Goal: Transaction & Acquisition: Subscribe to service/newsletter

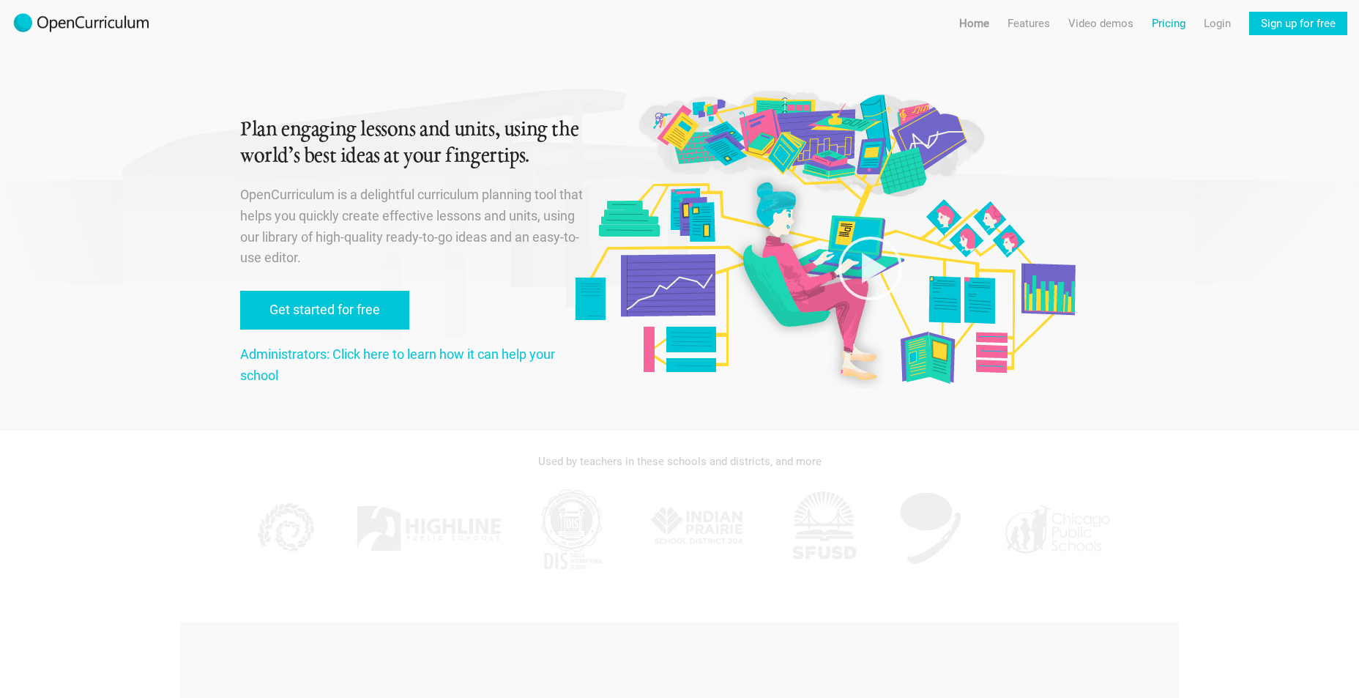
click at [1167, 23] on link "Pricing" at bounding box center [1169, 23] width 34 height 23
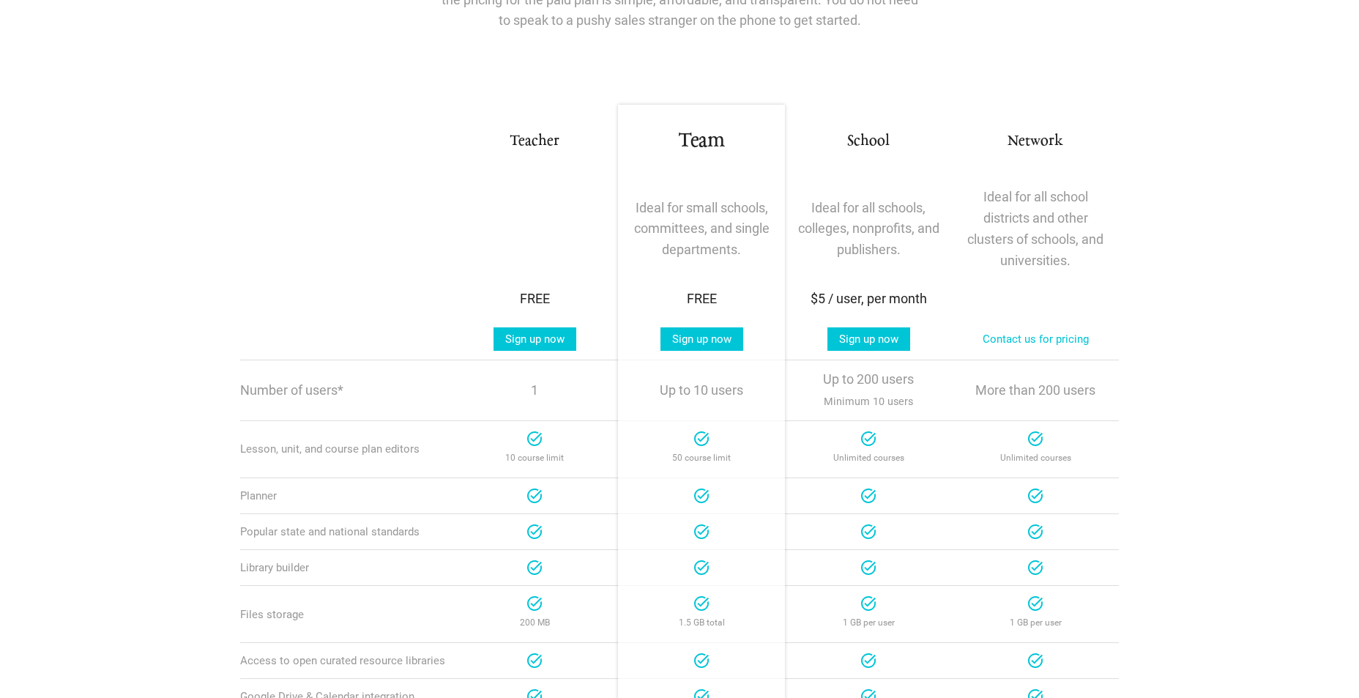
scroll to position [144, 0]
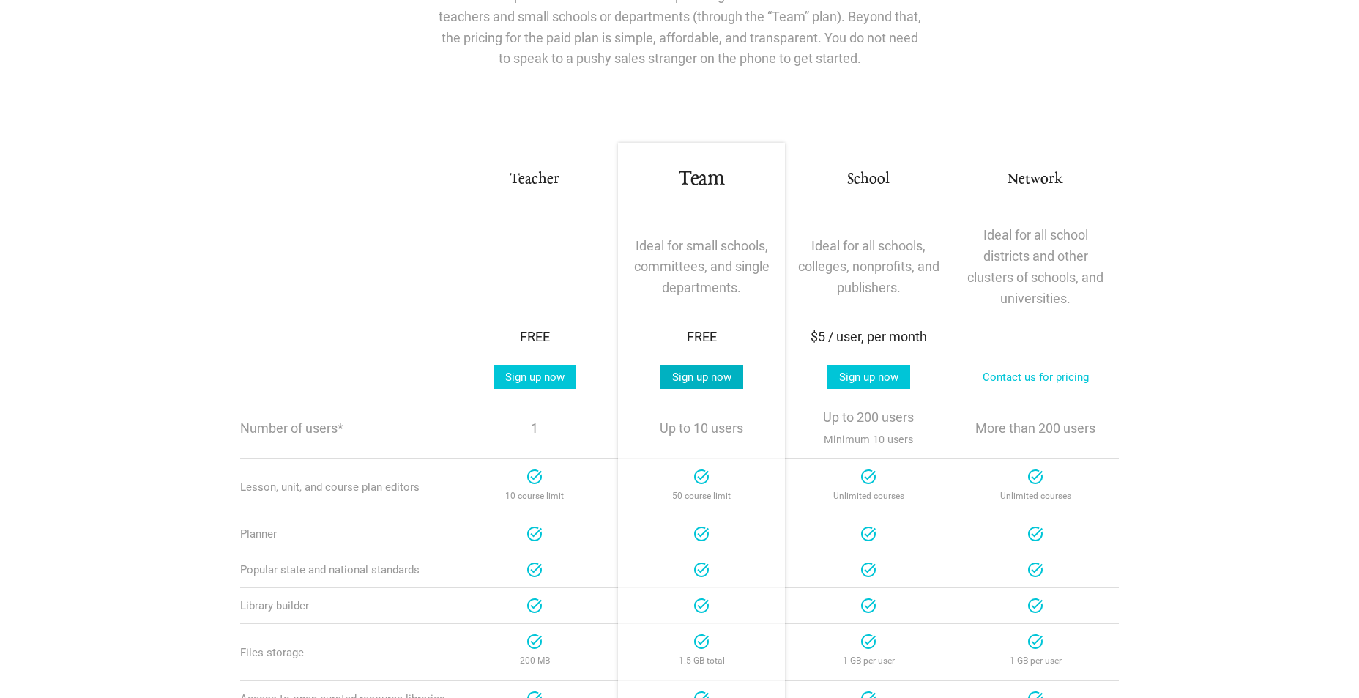
click at [715, 376] on link "Sign up now" at bounding box center [701, 376] width 83 height 23
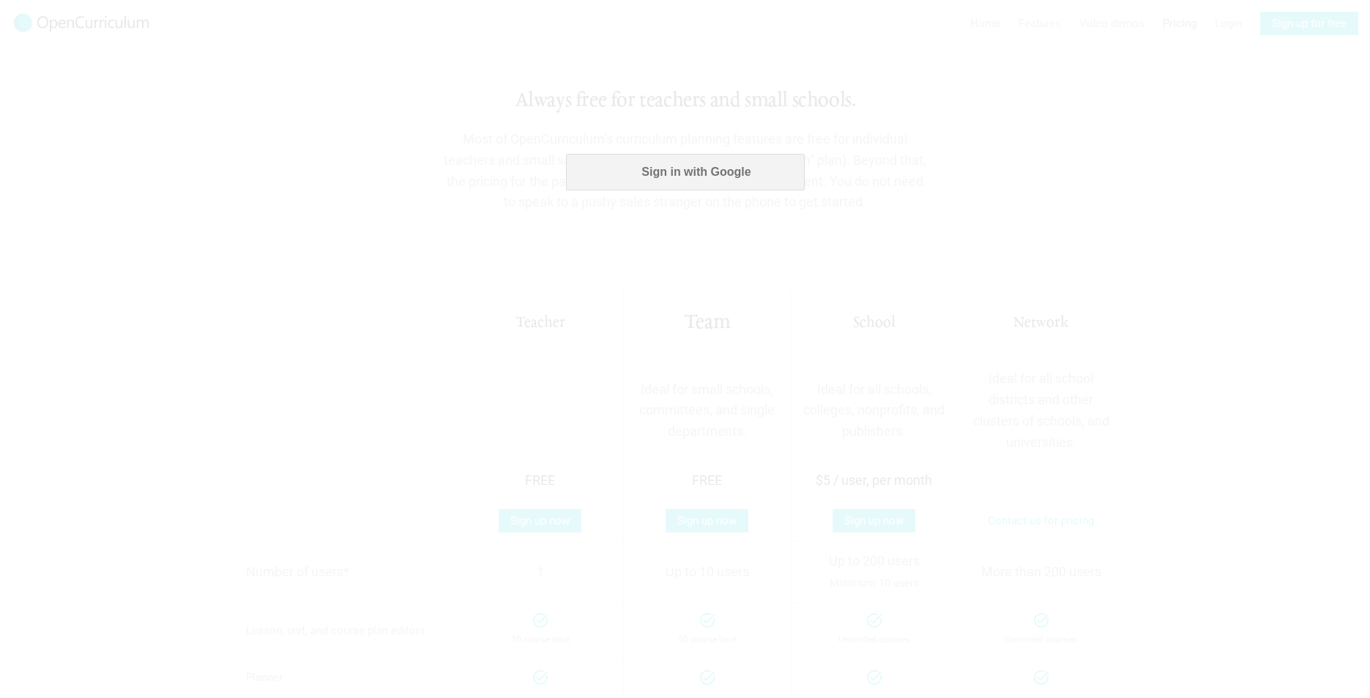
scroll to position [0, 0]
click at [687, 170] on button "Sign in with Google" at bounding box center [684, 172] width 238 height 37
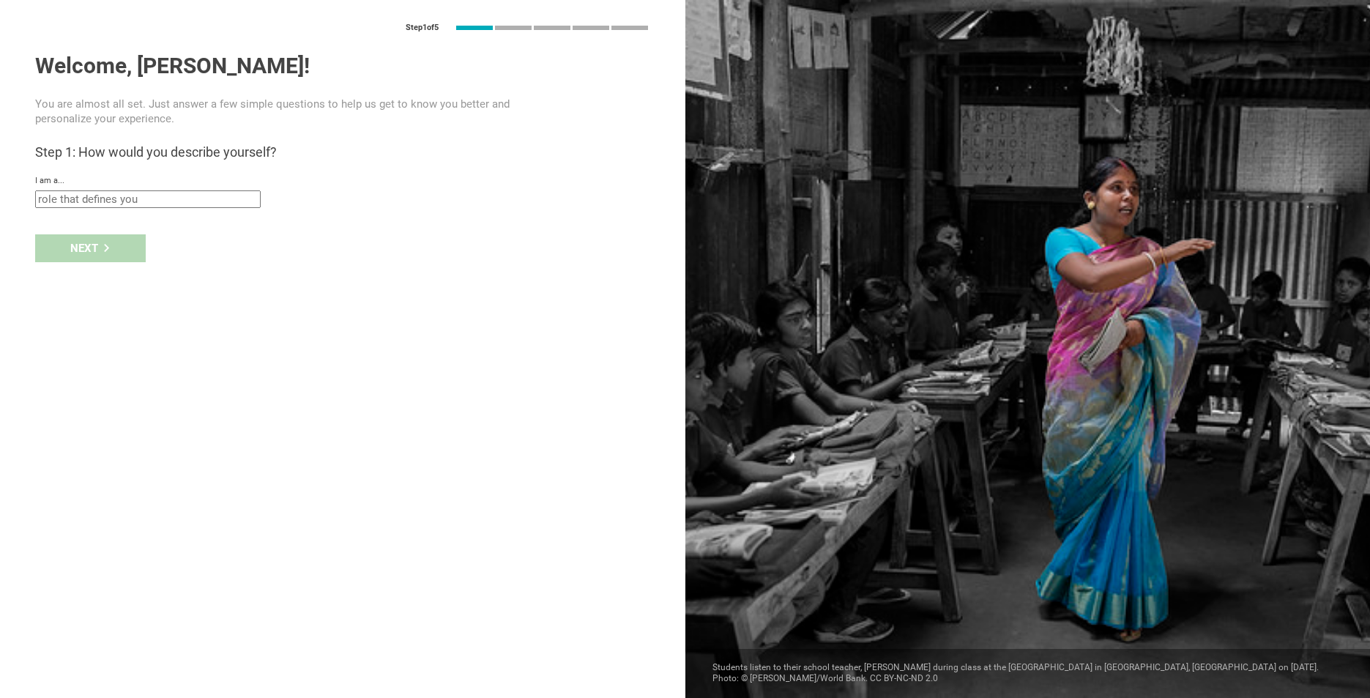
click at [163, 193] on input "text" at bounding box center [148, 199] width 226 height 18
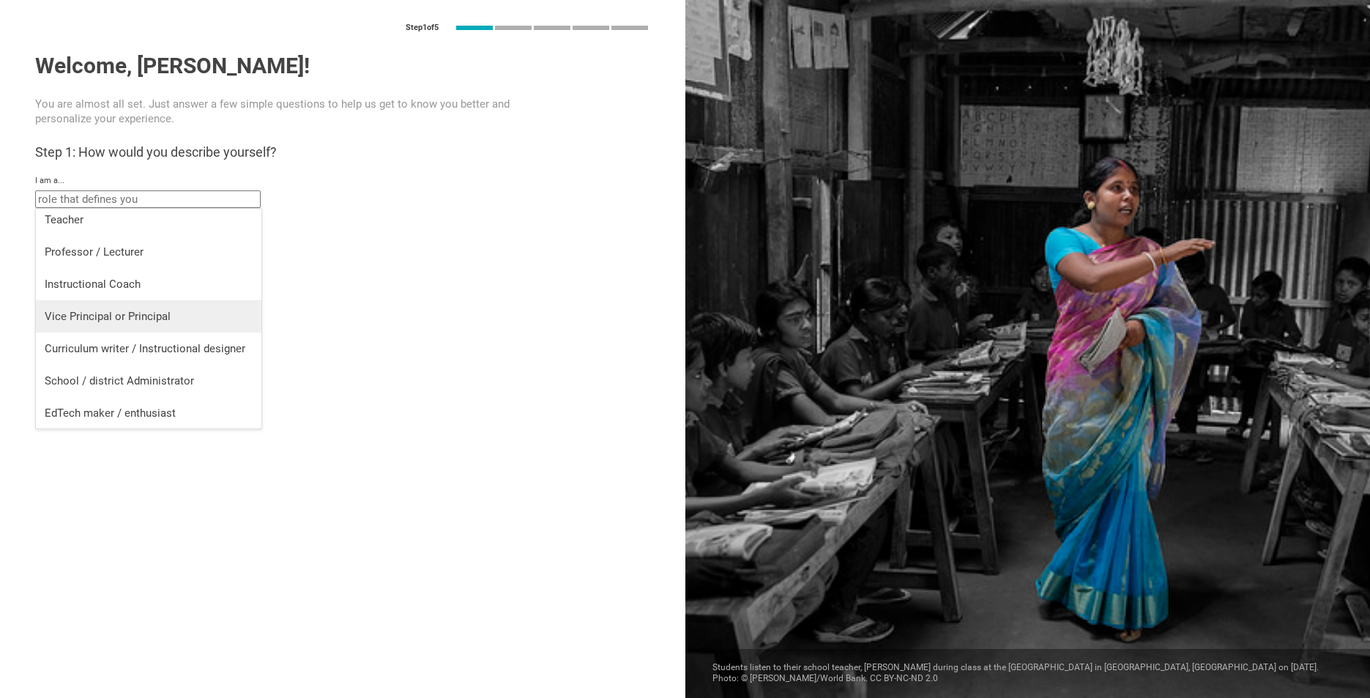
scroll to position [6, 0]
click at [146, 220] on div "Teacher" at bounding box center [149, 219] width 208 height 15
type input "Teacher"
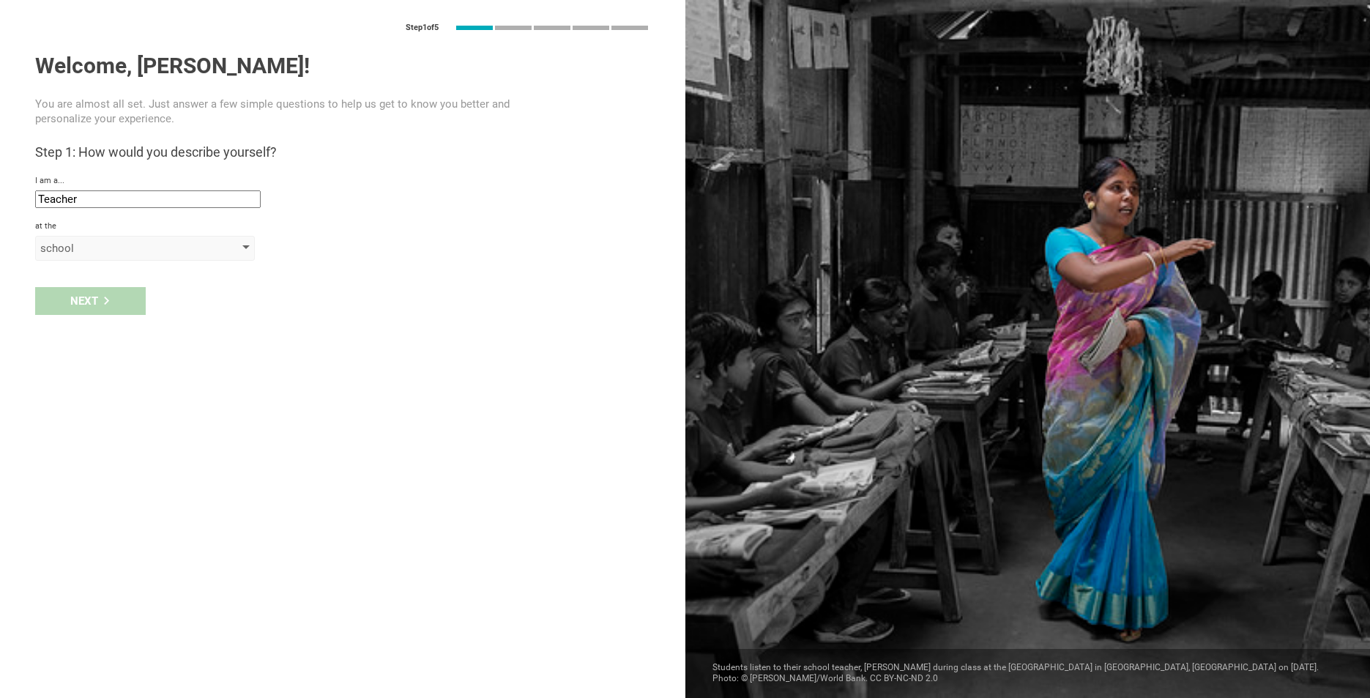
click at [119, 253] on div "school" at bounding box center [124, 248] width 168 height 15
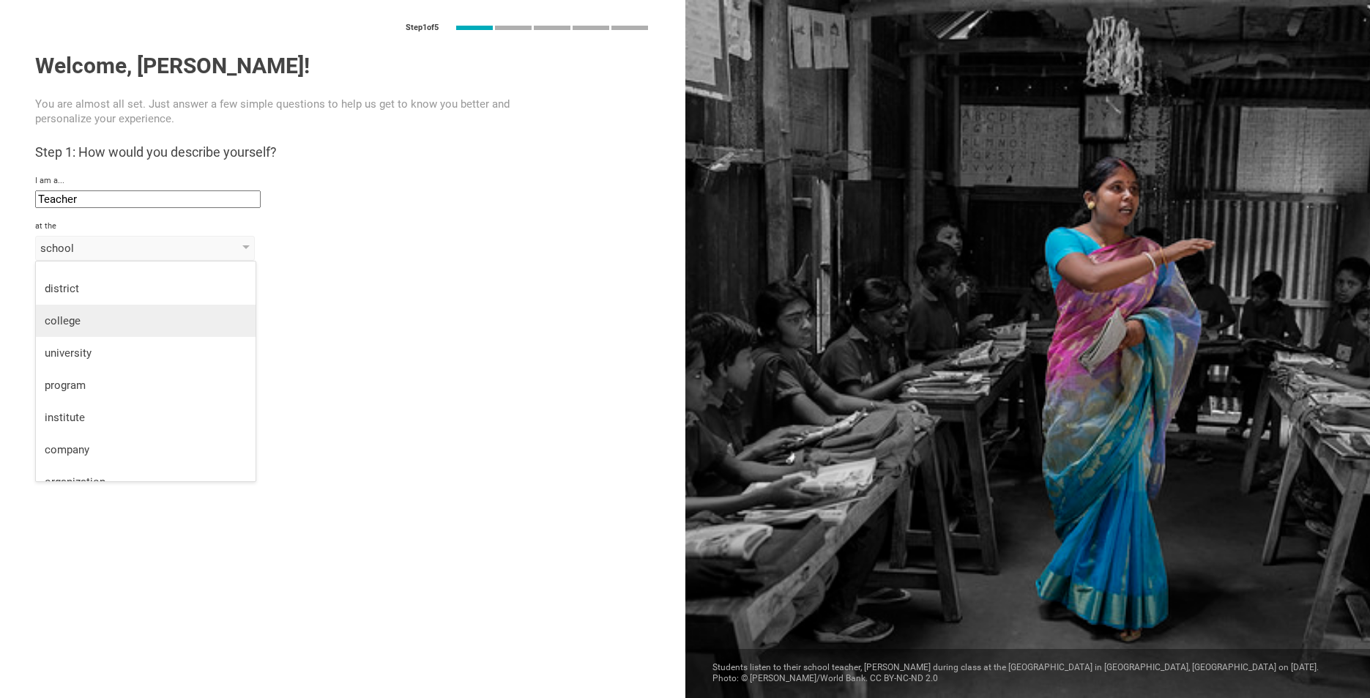
scroll to position [38, 0]
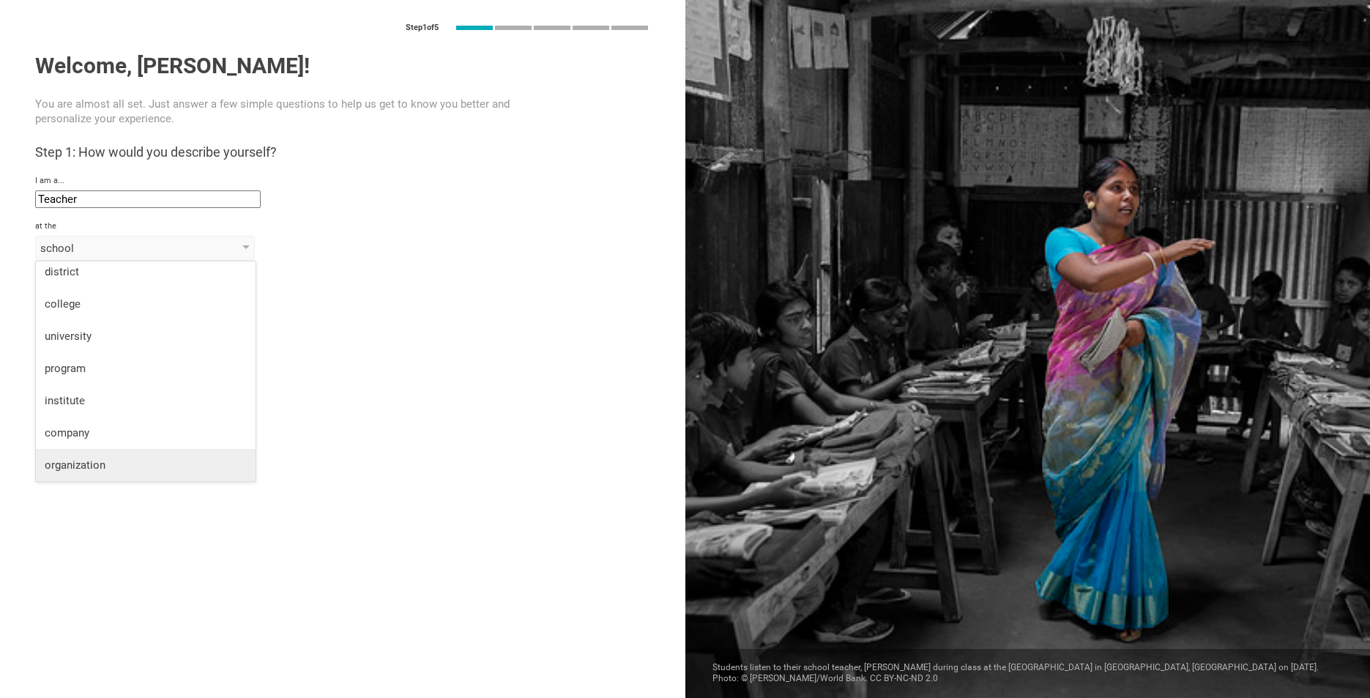
click at [142, 466] on div "organization" at bounding box center [146, 465] width 202 height 15
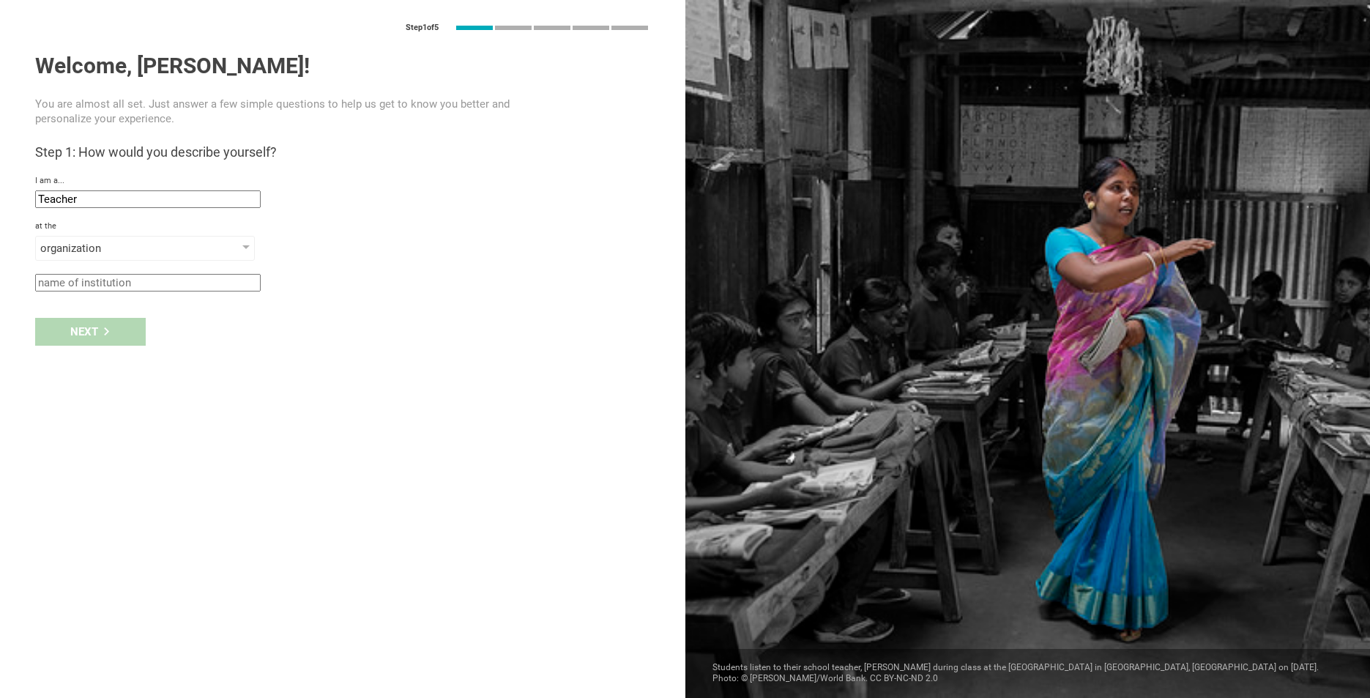
click at [108, 280] on input "text" at bounding box center [148, 283] width 226 height 18
type input "[PERSON_NAME] Activity Center"
click at [121, 331] on div "Next" at bounding box center [90, 332] width 111 height 28
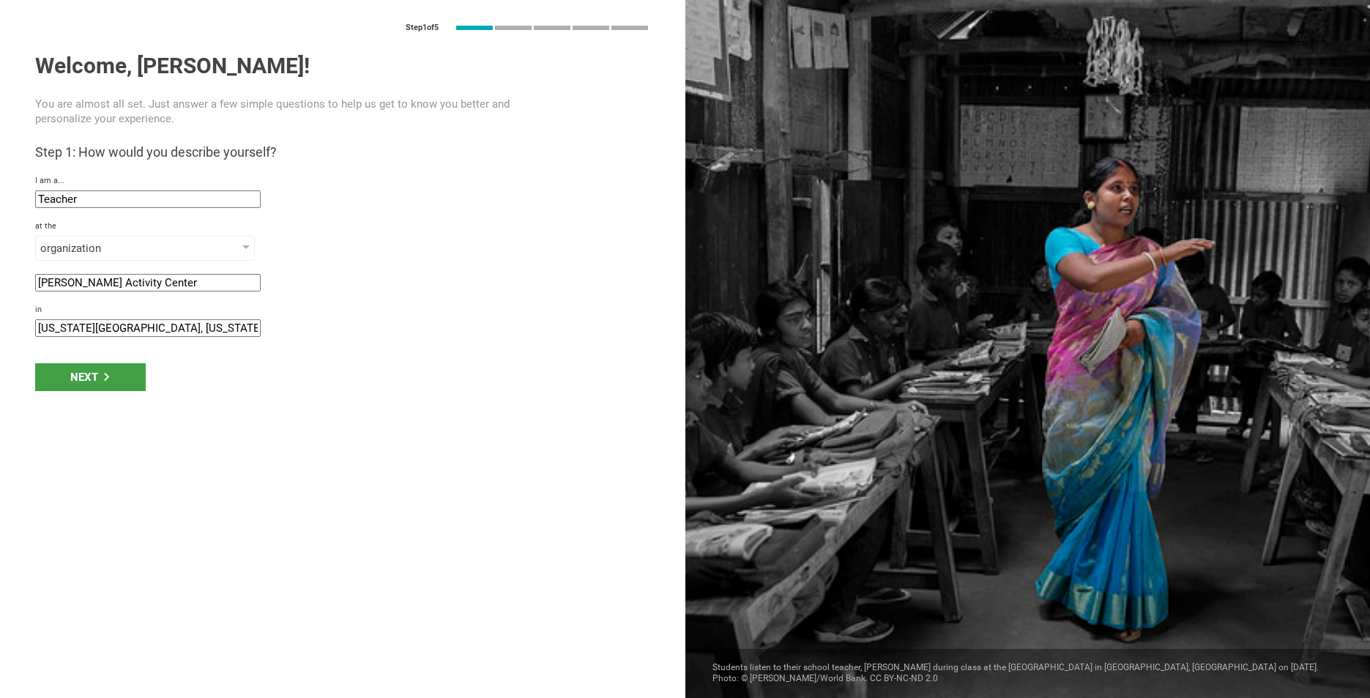
drag, startPoint x: 171, startPoint y: 332, endPoint x: -1, endPoint y: 293, distance: 176.6
click at [0, 293] on div "Step 1 of 5 Welcome, [PERSON_NAME]! You are almost all set. Just answer a few s…" at bounding box center [342, 349] width 685 height 698
type input "Rogers, [GEOGRAPHIC_DATA]"
click at [89, 376] on div "Next" at bounding box center [90, 377] width 111 height 28
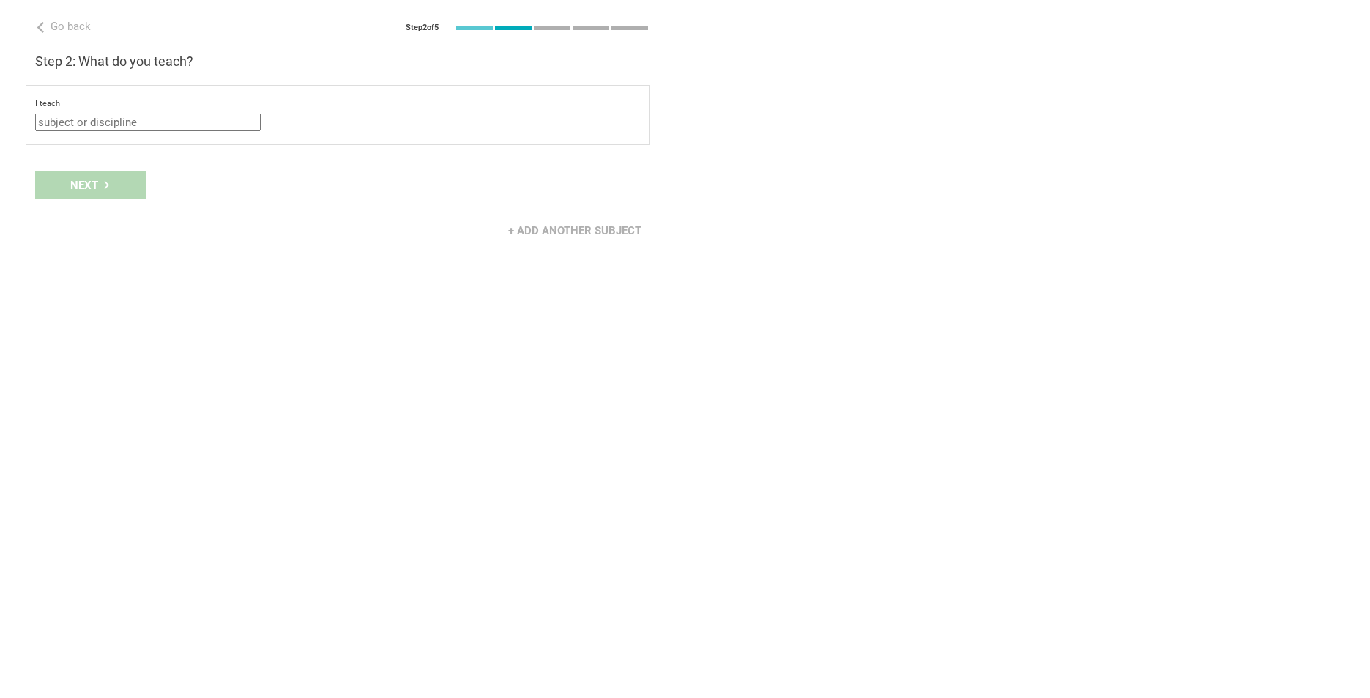
click at [99, 124] on input "text" at bounding box center [148, 122] width 226 height 18
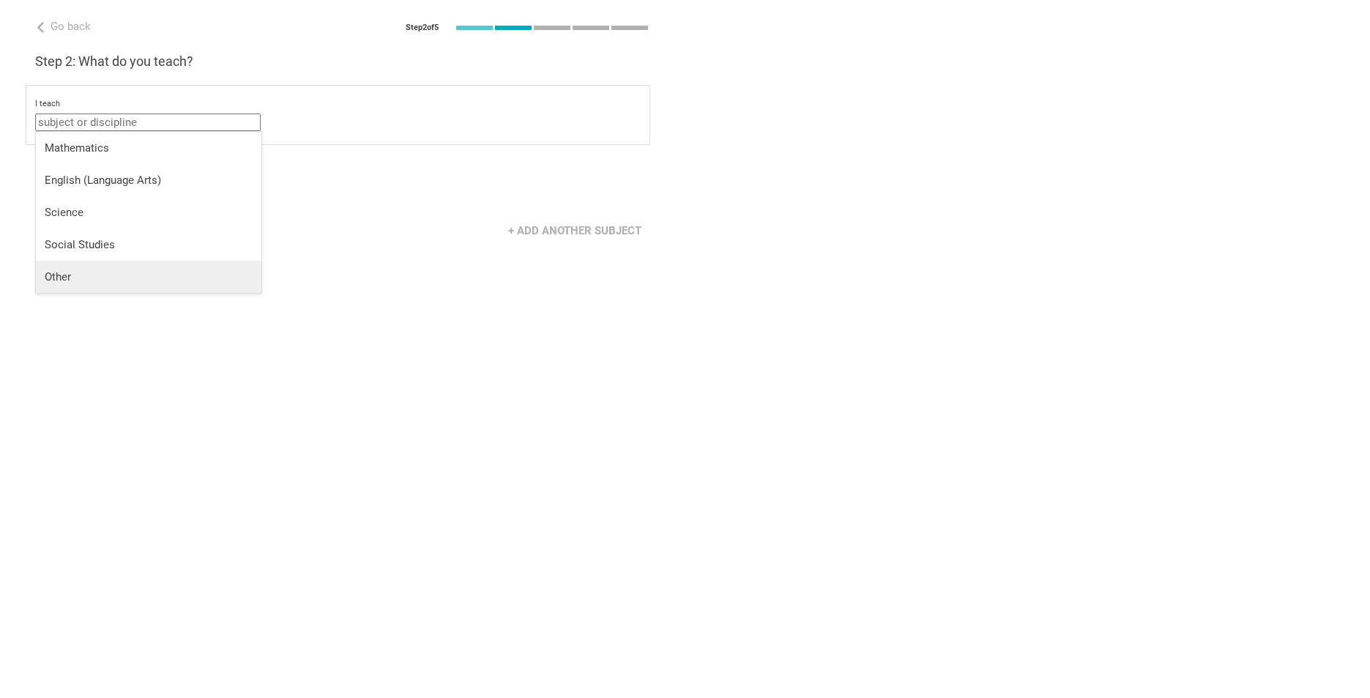
click at [101, 277] on div "Other" at bounding box center [149, 276] width 208 height 15
type input "Other"
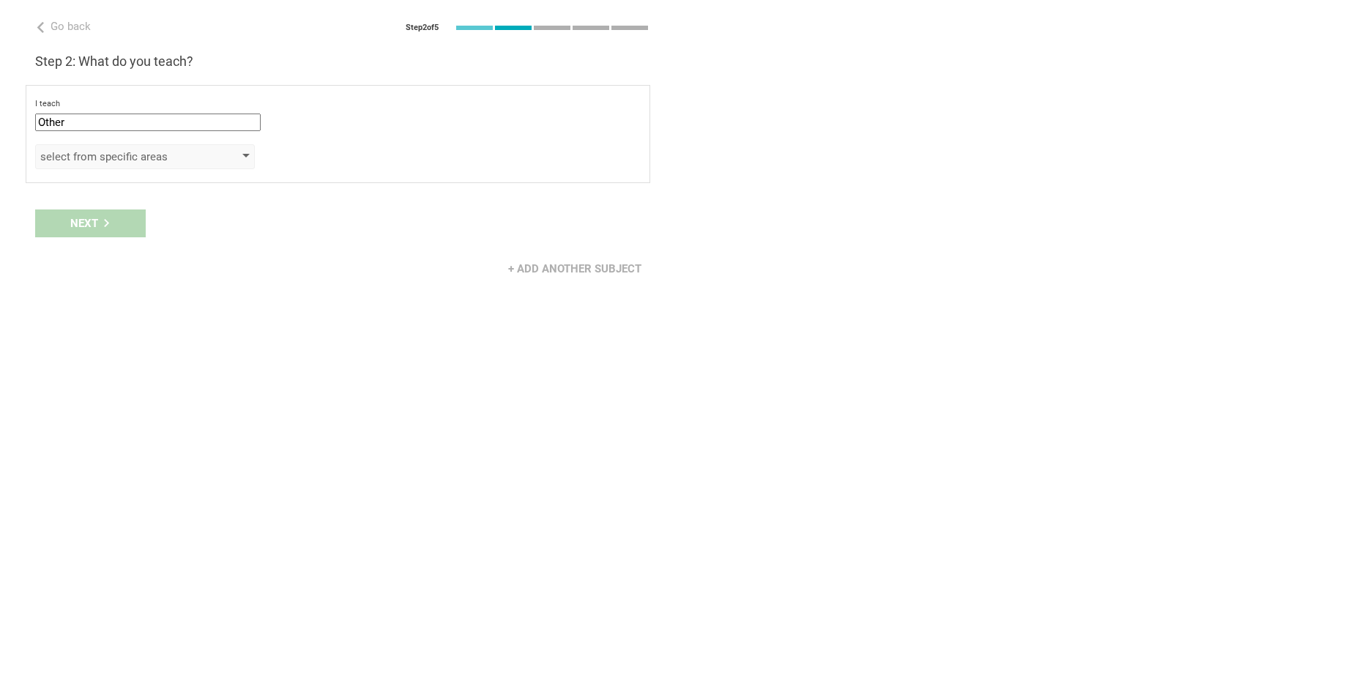
click at [98, 152] on div "select from specific areas" at bounding box center [124, 156] width 168 height 15
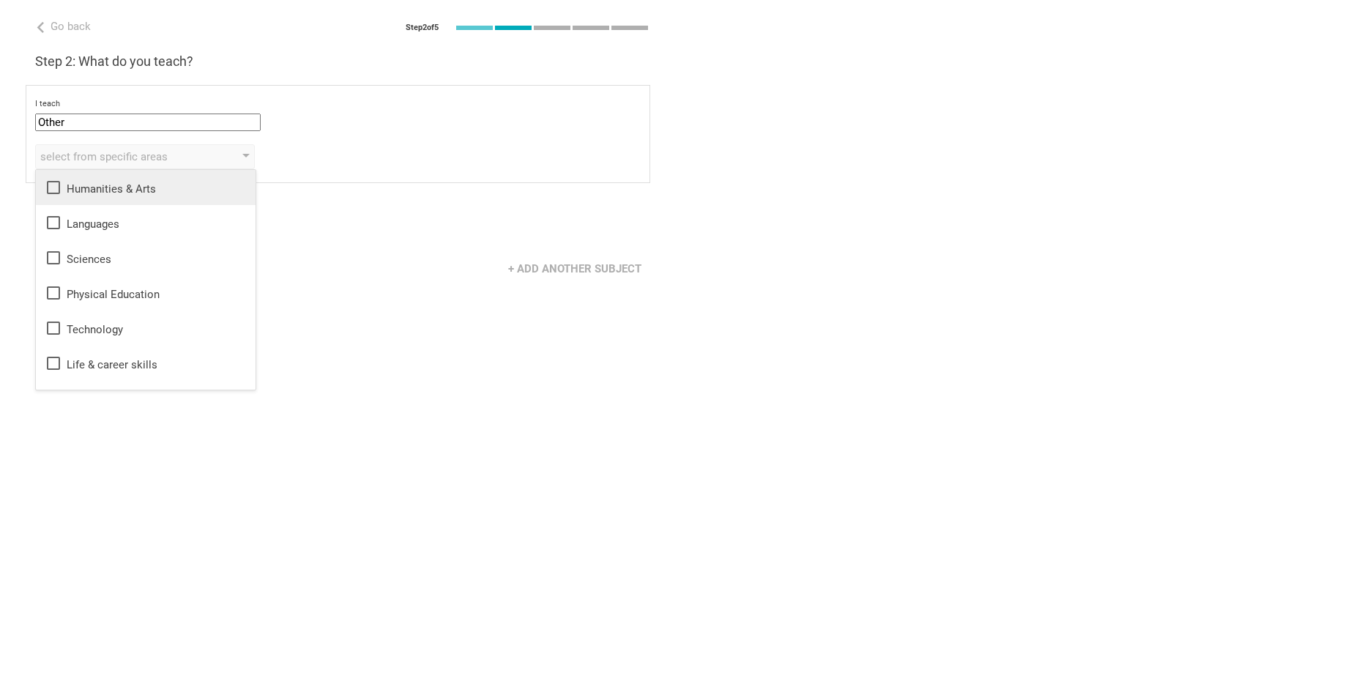
click at [97, 186] on div "Humanities & Arts" at bounding box center [146, 188] width 202 height 18
click at [97, 220] on div "Languages" at bounding box center [146, 223] width 202 height 18
click at [93, 253] on div "Sciences" at bounding box center [146, 258] width 202 height 18
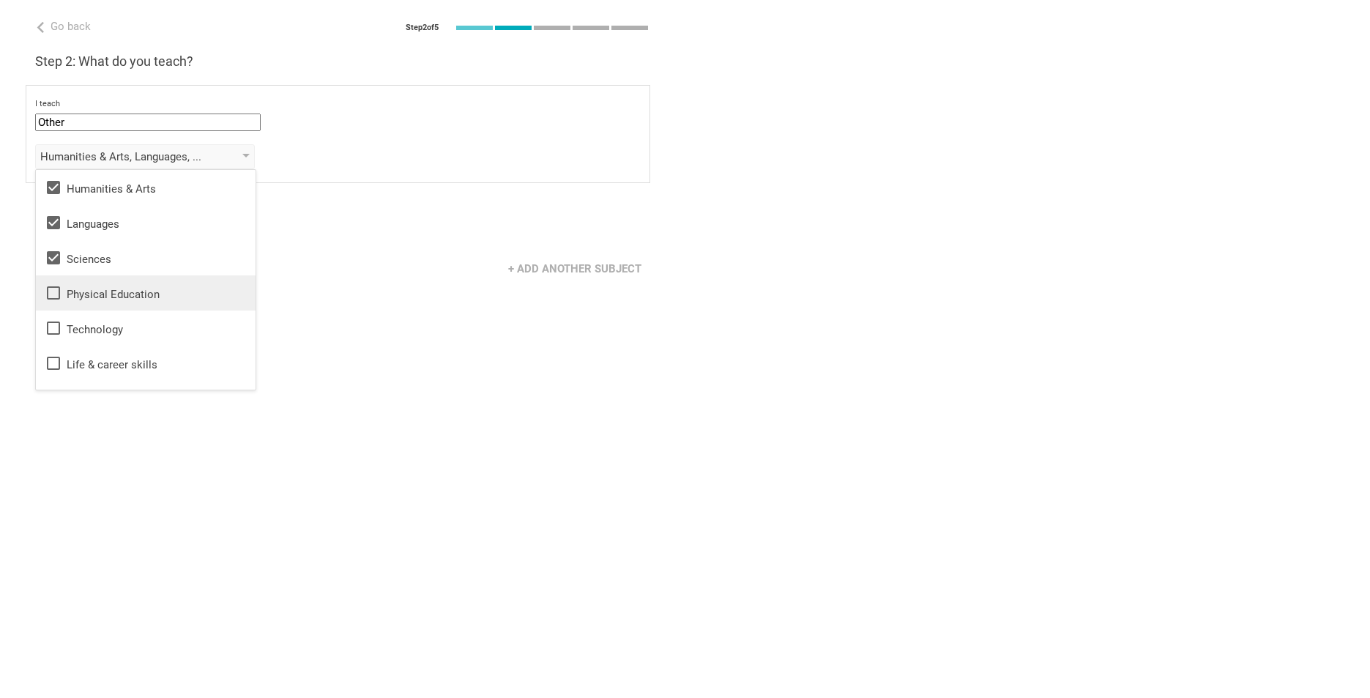
click at [93, 290] on div "Physical Education" at bounding box center [146, 293] width 202 height 18
click at [90, 322] on div "Technology" at bounding box center [146, 328] width 202 height 18
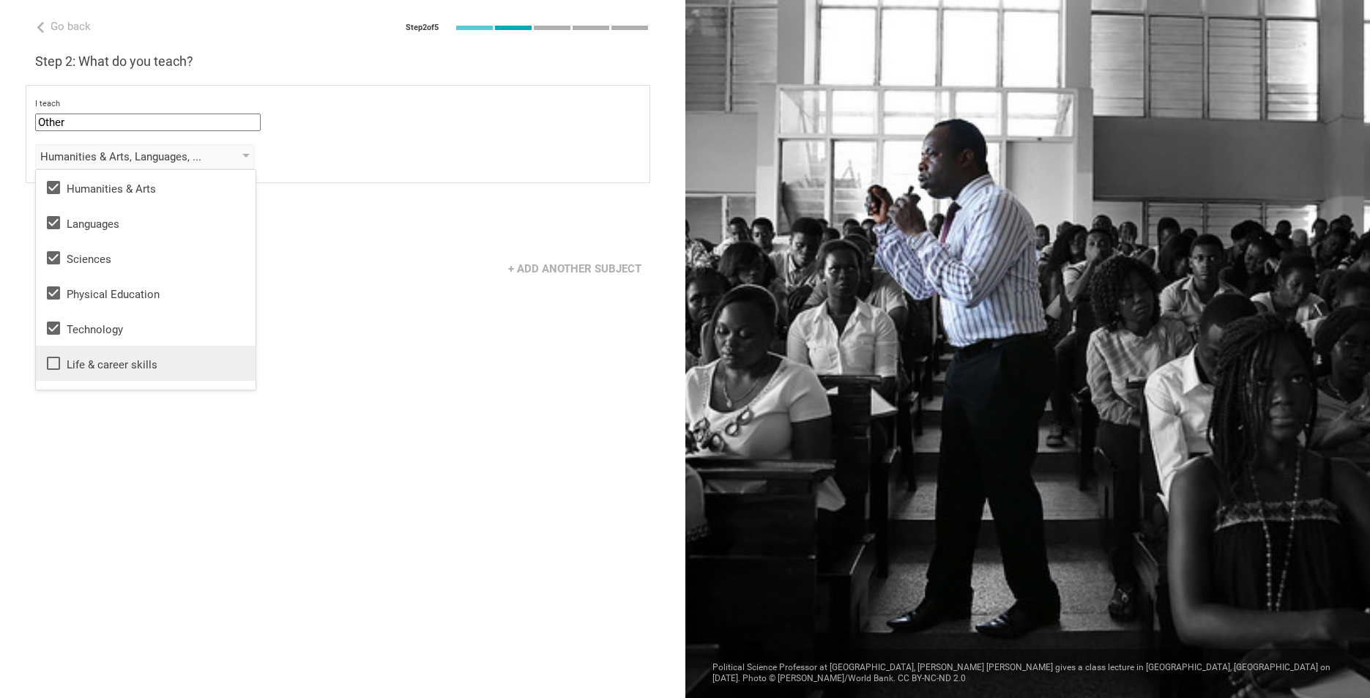
click at [95, 376] on li "Life & career skills" at bounding box center [146, 363] width 220 height 35
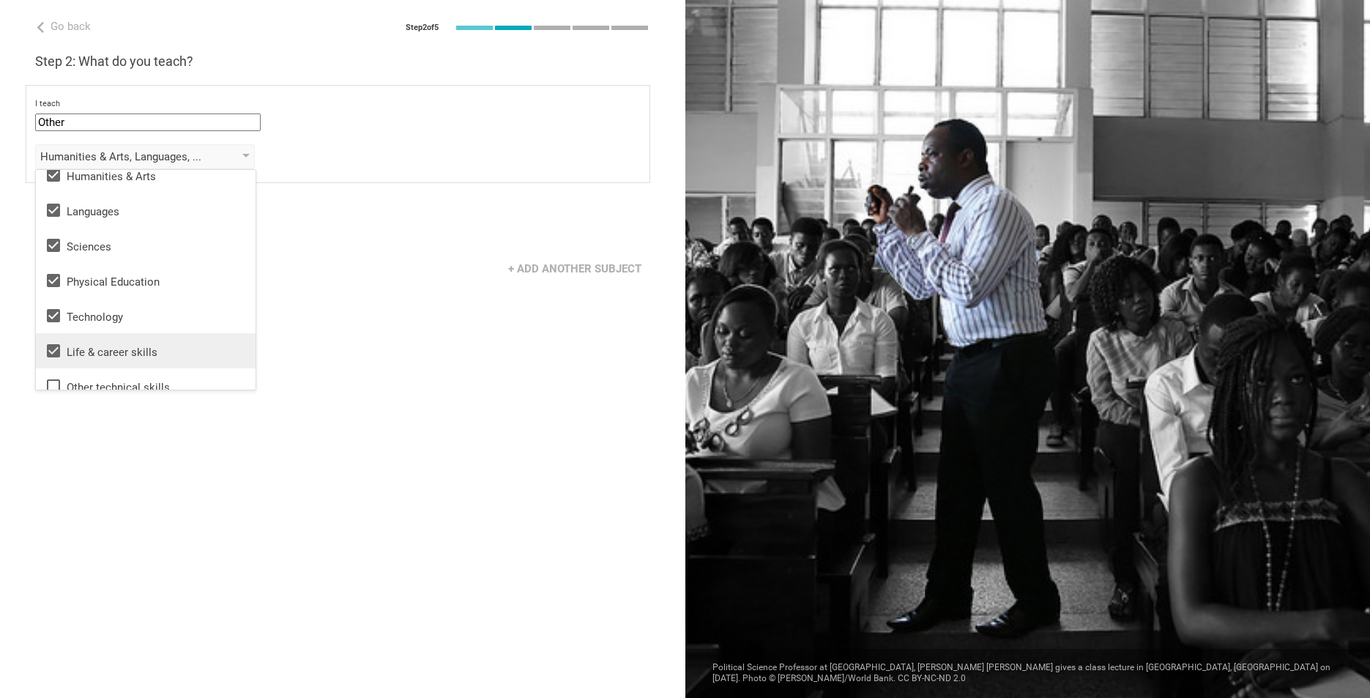
scroll to position [26, 0]
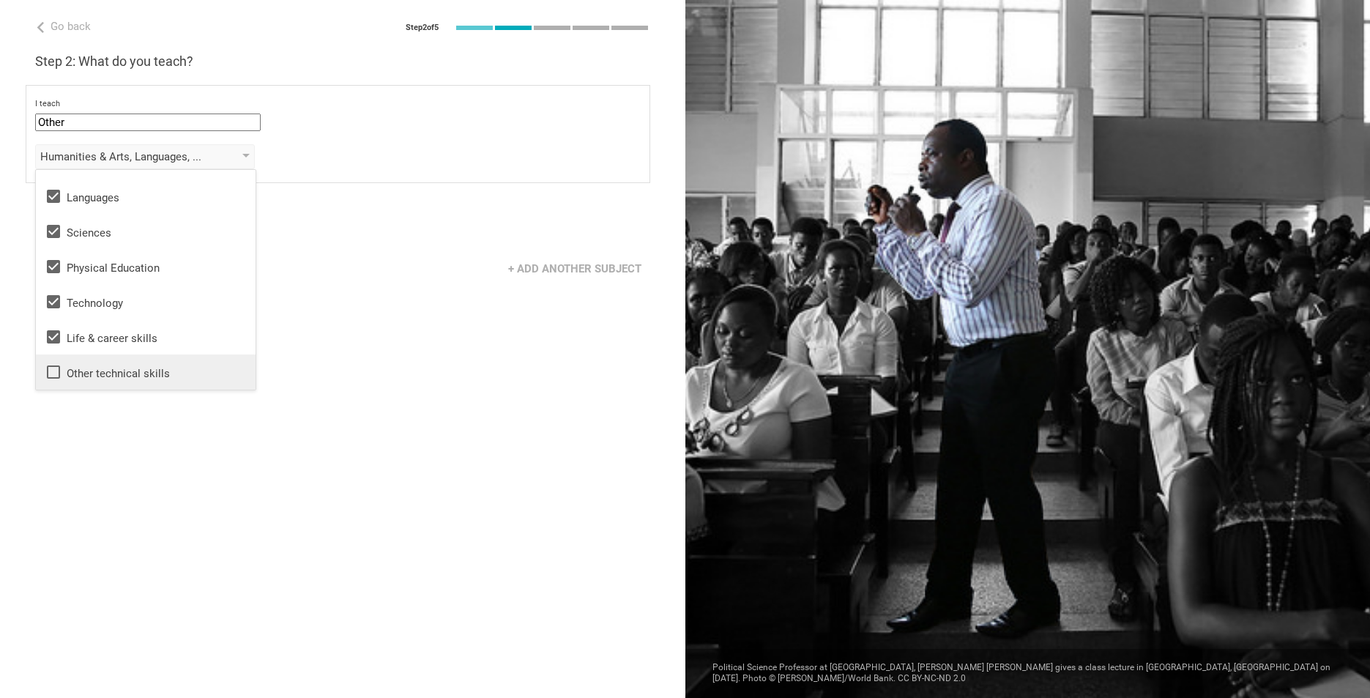
click at [107, 384] on li "Other technical skills" at bounding box center [146, 371] width 220 height 35
click at [165, 448] on div "Go back Step 2 of 5 Welcome, [PERSON_NAME]! You are almost all set. Just answer…" at bounding box center [342, 349] width 685 height 698
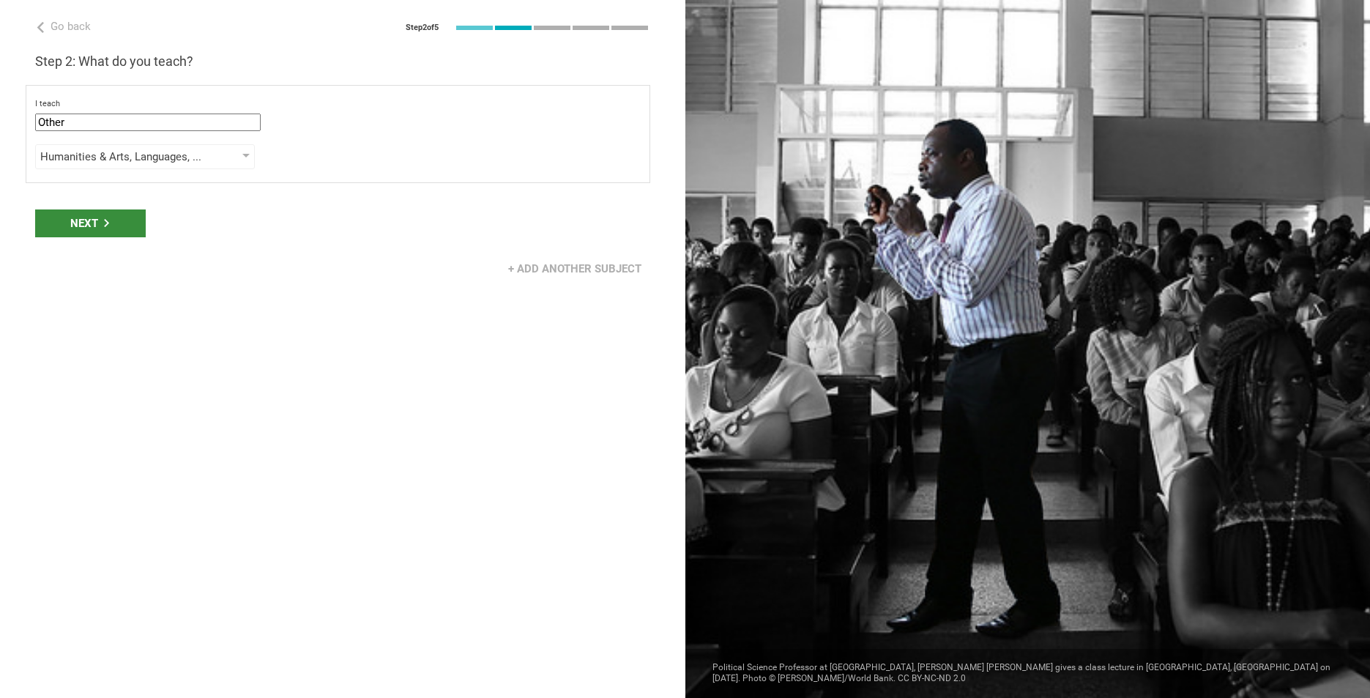
click at [78, 235] on div "Next" at bounding box center [90, 223] width 111 height 28
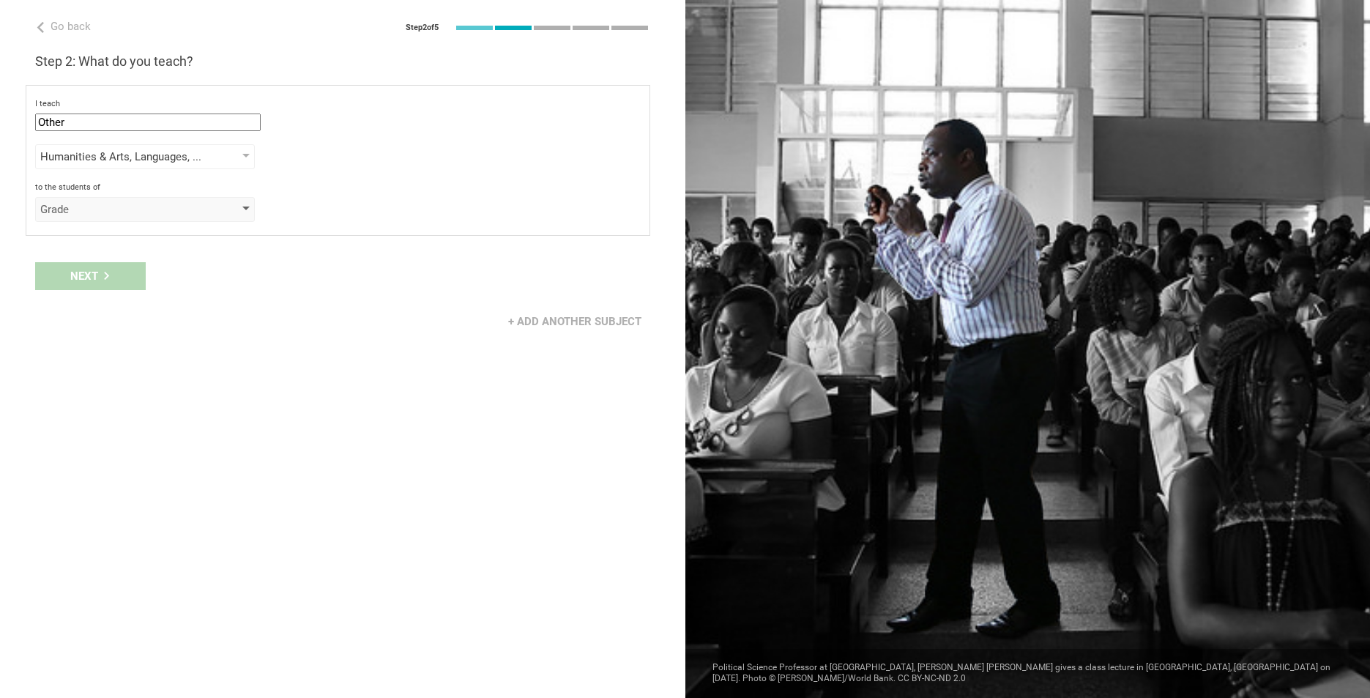
click at [82, 213] on div "Grade" at bounding box center [124, 209] width 168 height 15
click at [82, 366] on div "Standard" at bounding box center [146, 367] width 202 height 15
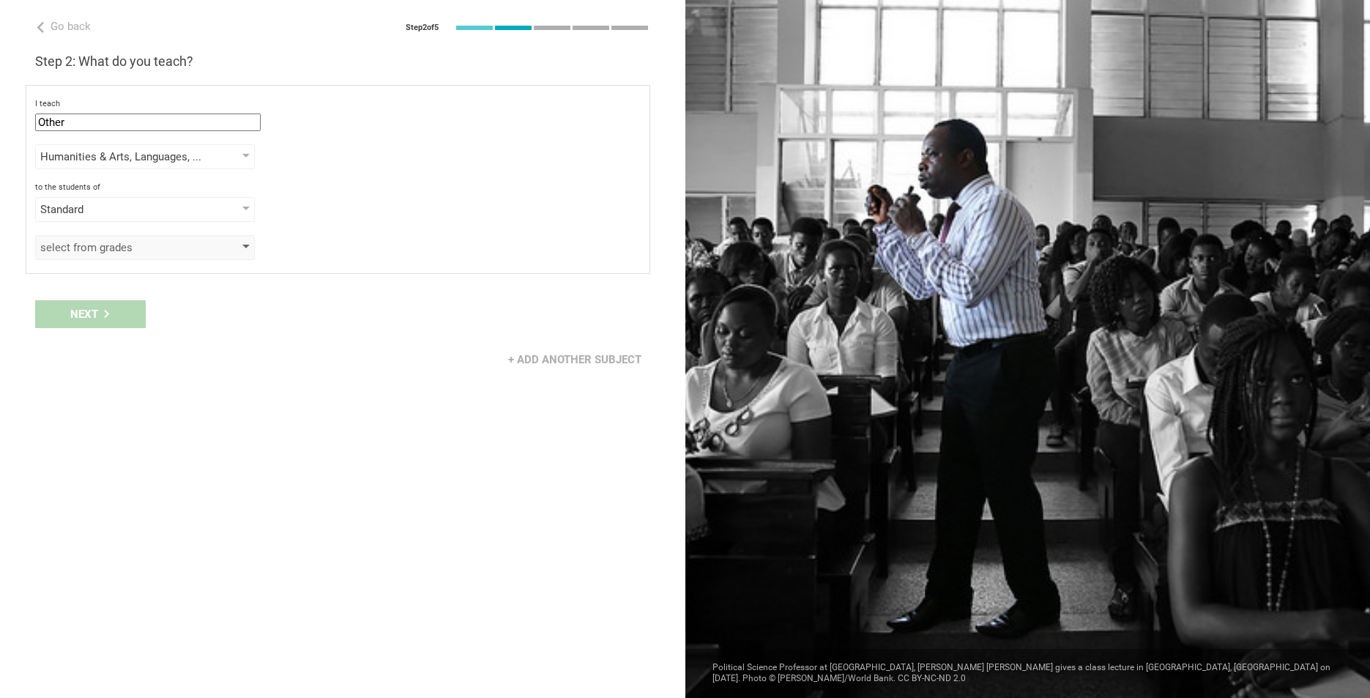
click at [103, 251] on div "select from grades" at bounding box center [124, 247] width 168 height 15
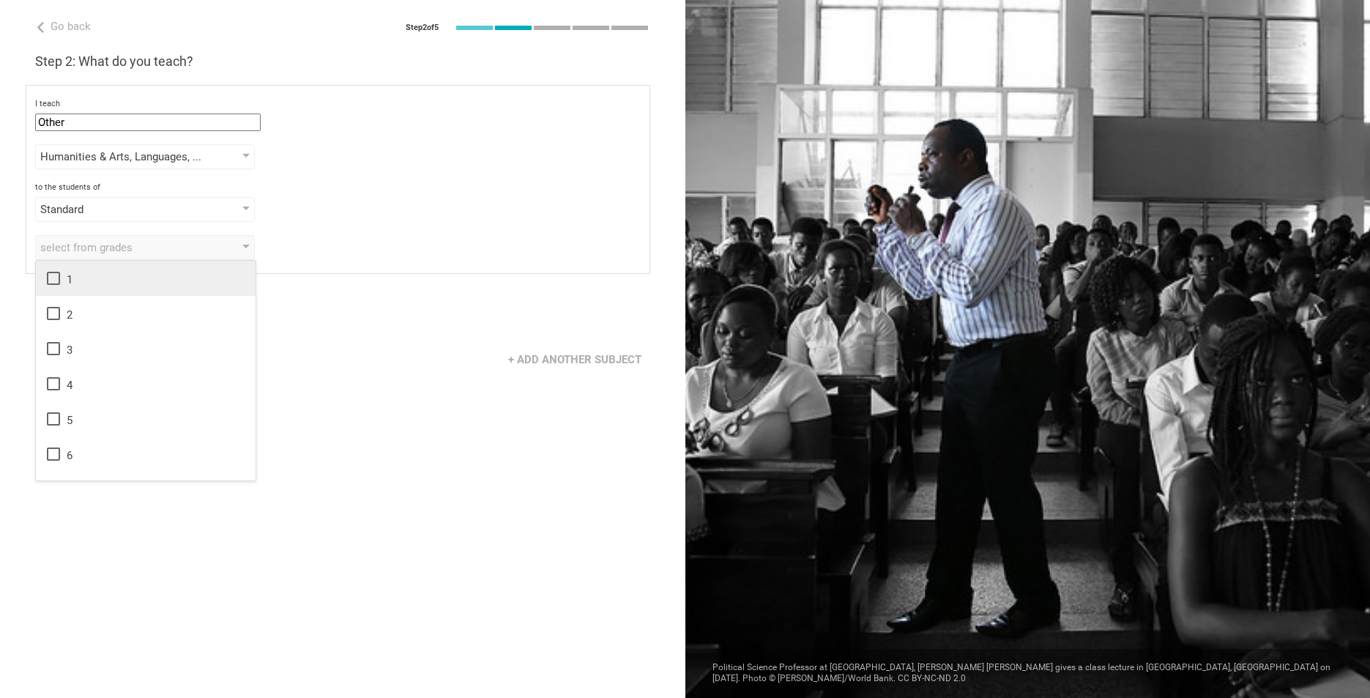
click at [88, 278] on div "1" at bounding box center [146, 278] width 202 height 18
click at [86, 308] on div "2" at bounding box center [146, 314] width 202 height 18
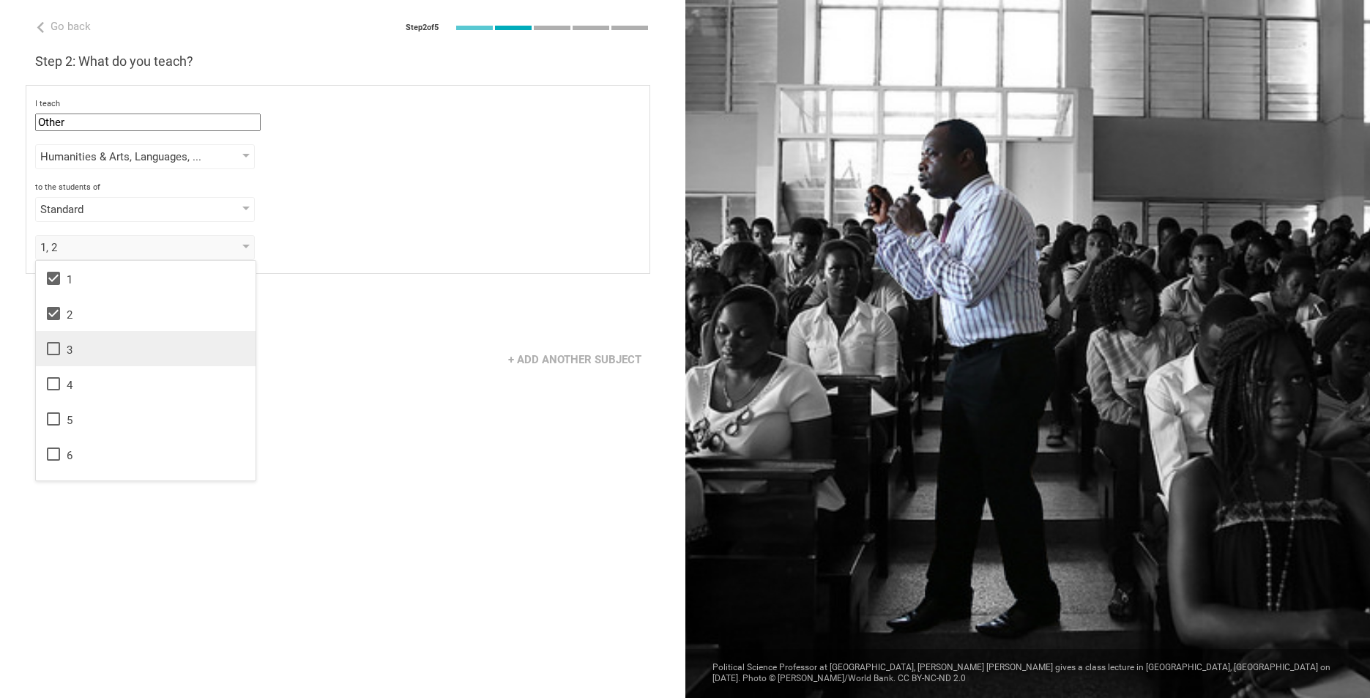
click at [86, 355] on div "3" at bounding box center [146, 349] width 202 height 18
click at [86, 396] on li "4" at bounding box center [146, 383] width 220 height 35
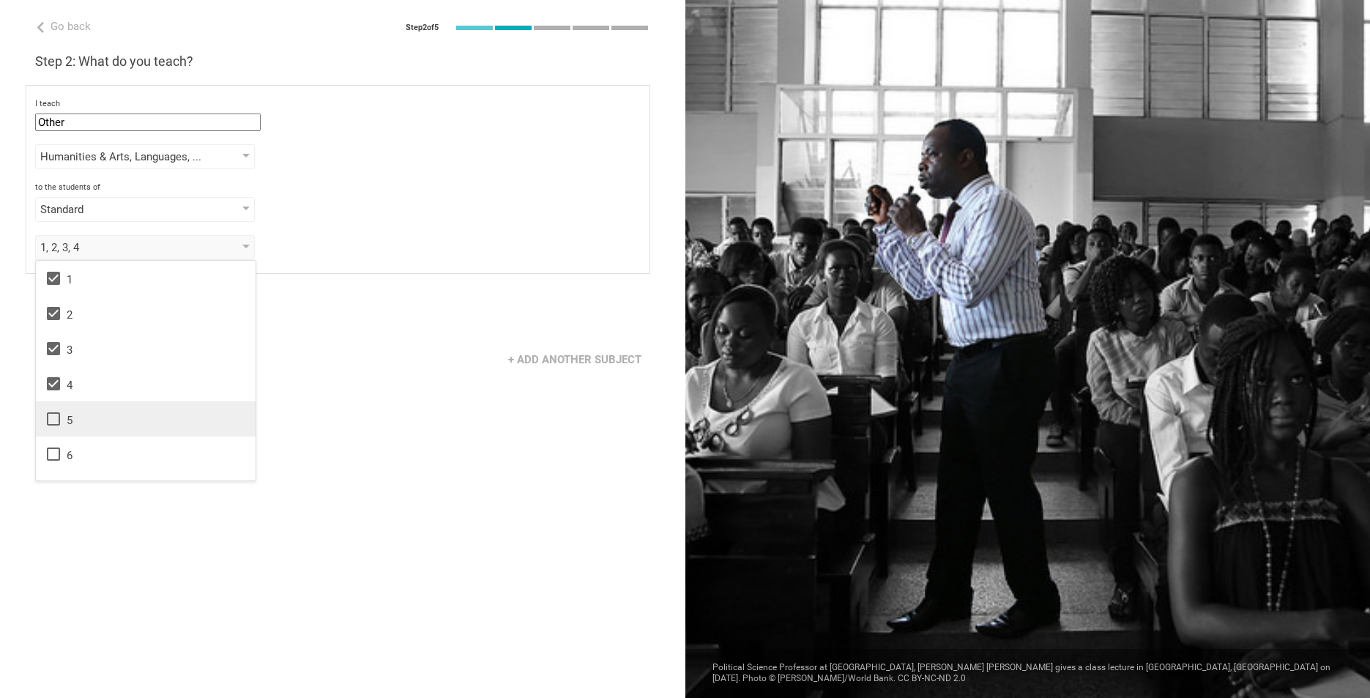
click at [86, 430] on li "5" at bounding box center [146, 418] width 220 height 35
click at [90, 445] on div "6" at bounding box center [146, 454] width 202 height 18
click at [290, 436] on div "Go back Step 2 of 5 Welcome, [PERSON_NAME]! You are almost all set. Just answer…" at bounding box center [342, 349] width 685 height 698
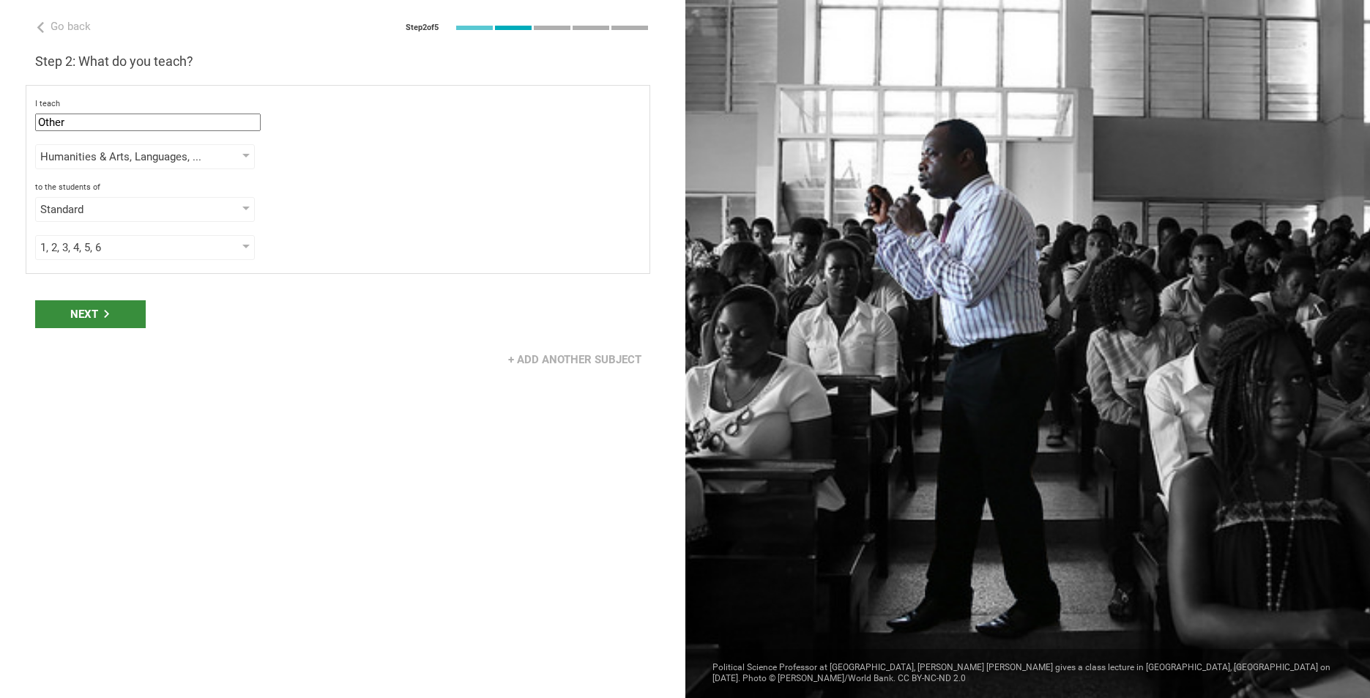
click at [94, 302] on div "Next" at bounding box center [90, 314] width 111 height 28
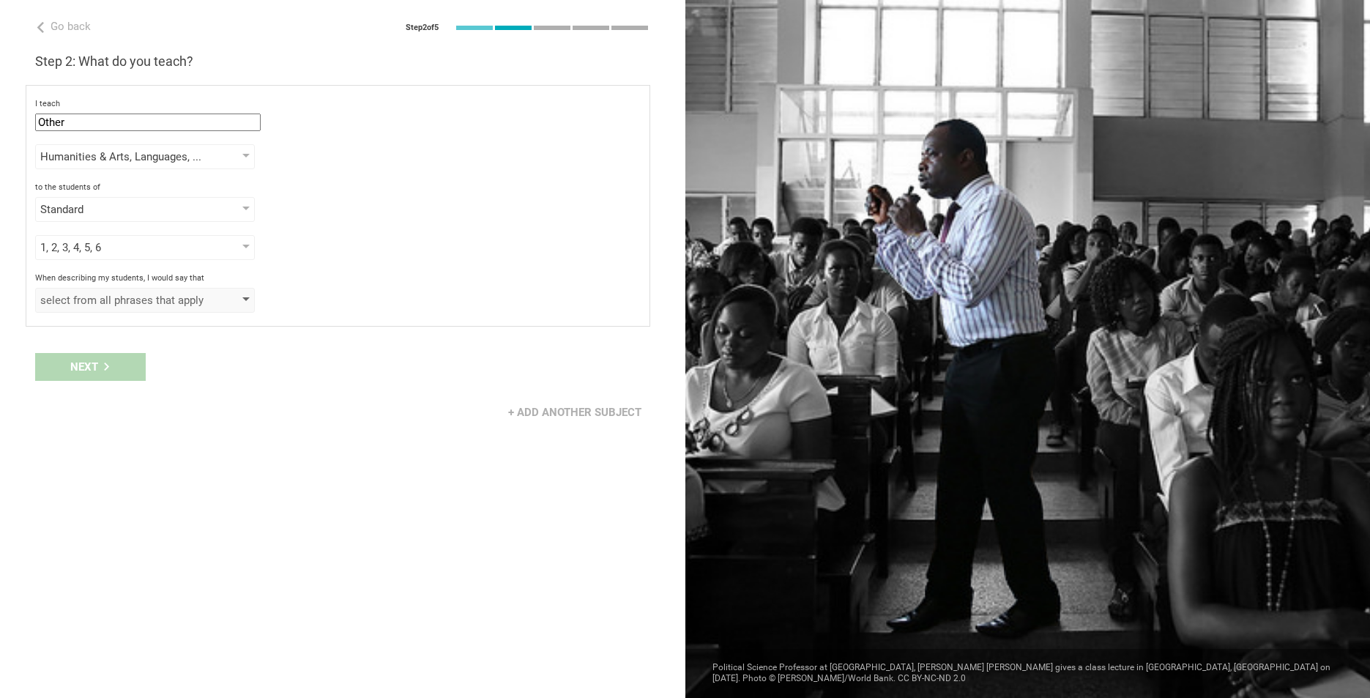
click at [179, 301] on div "select from all phrases that apply" at bounding box center [124, 300] width 168 height 15
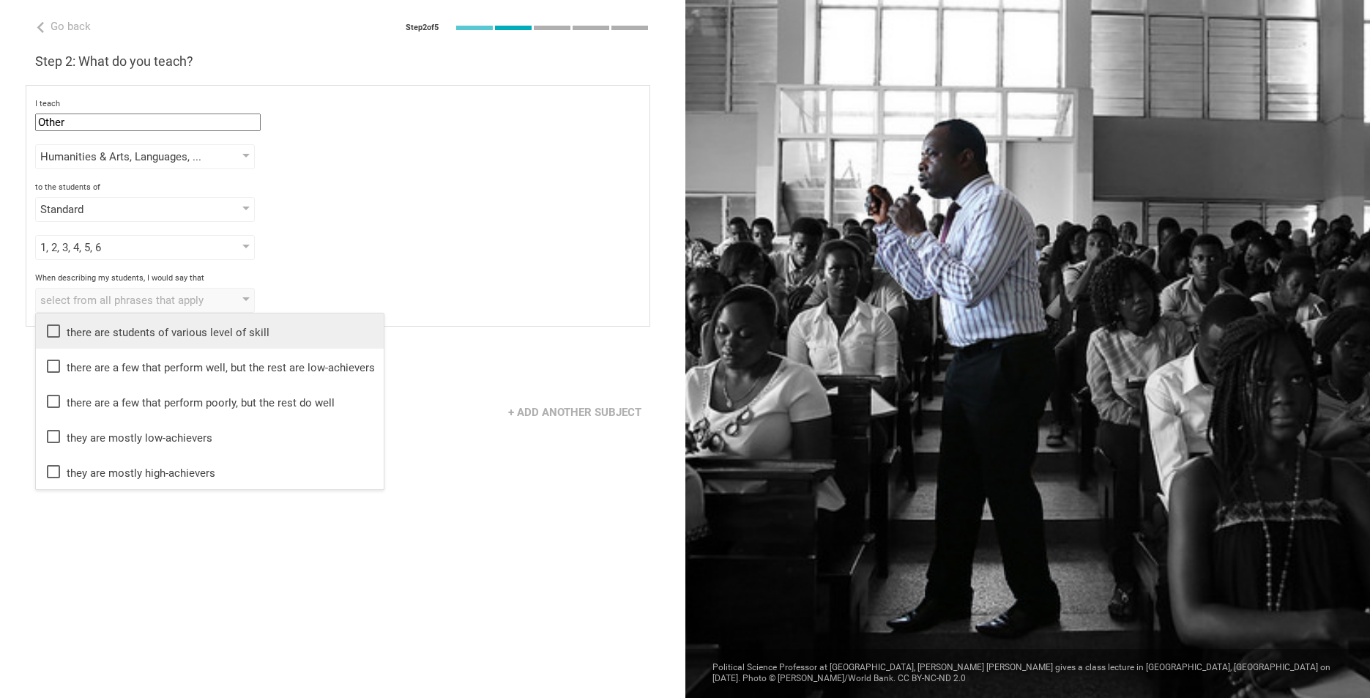
click at [188, 334] on div "there are students of various level of skill" at bounding box center [210, 331] width 330 height 18
click at [273, 530] on div "Go back Step 2 of 5 Welcome, [PERSON_NAME]! You are almost all set. Just answer…" at bounding box center [342, 349] width 685 height 698
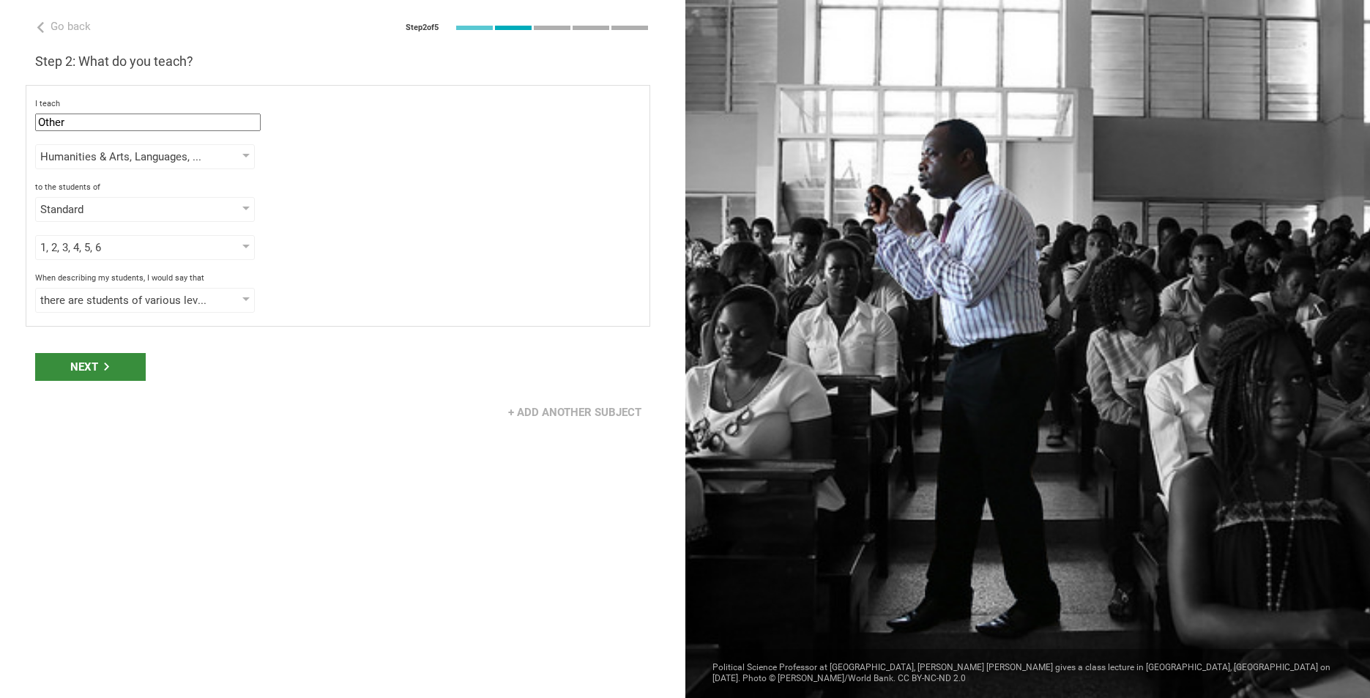
click at [113, 356] on div "Next" at bounding box center [90, 367] width 111 height 28
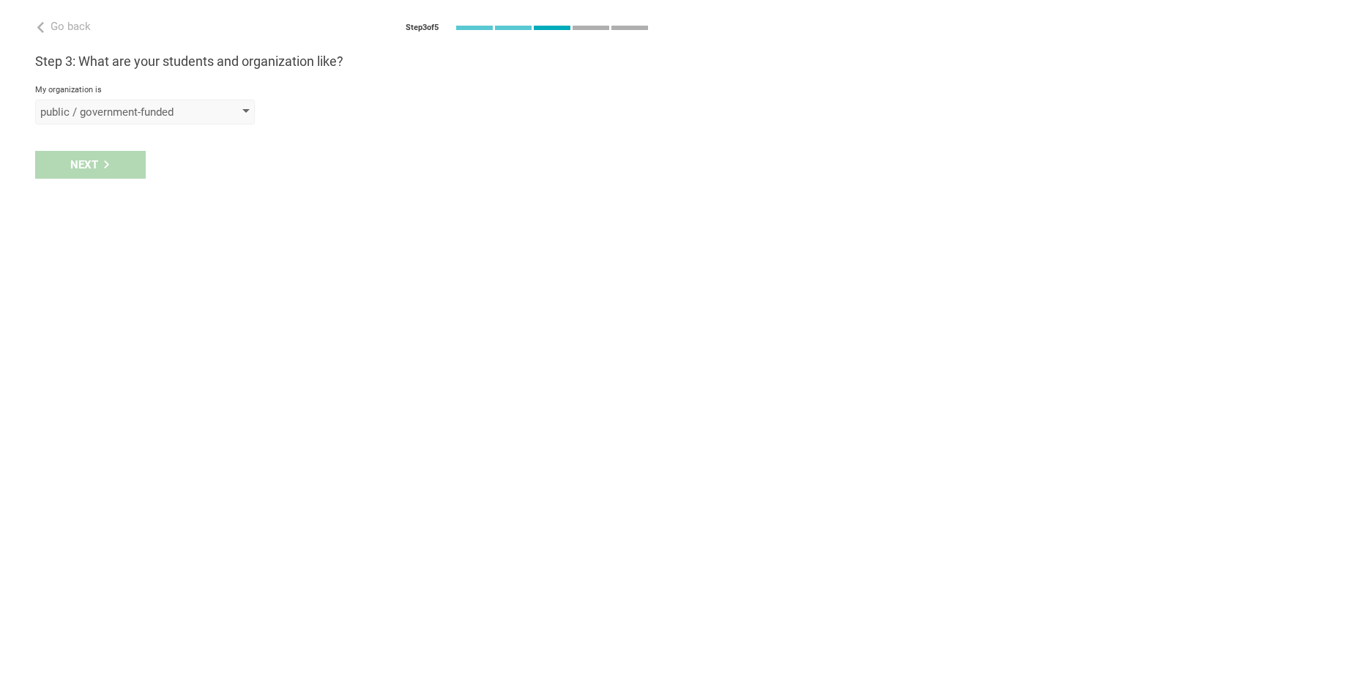
click at [194, 122] on div "public / government-funded" at bounding box center [145, 112] width 220 height 25
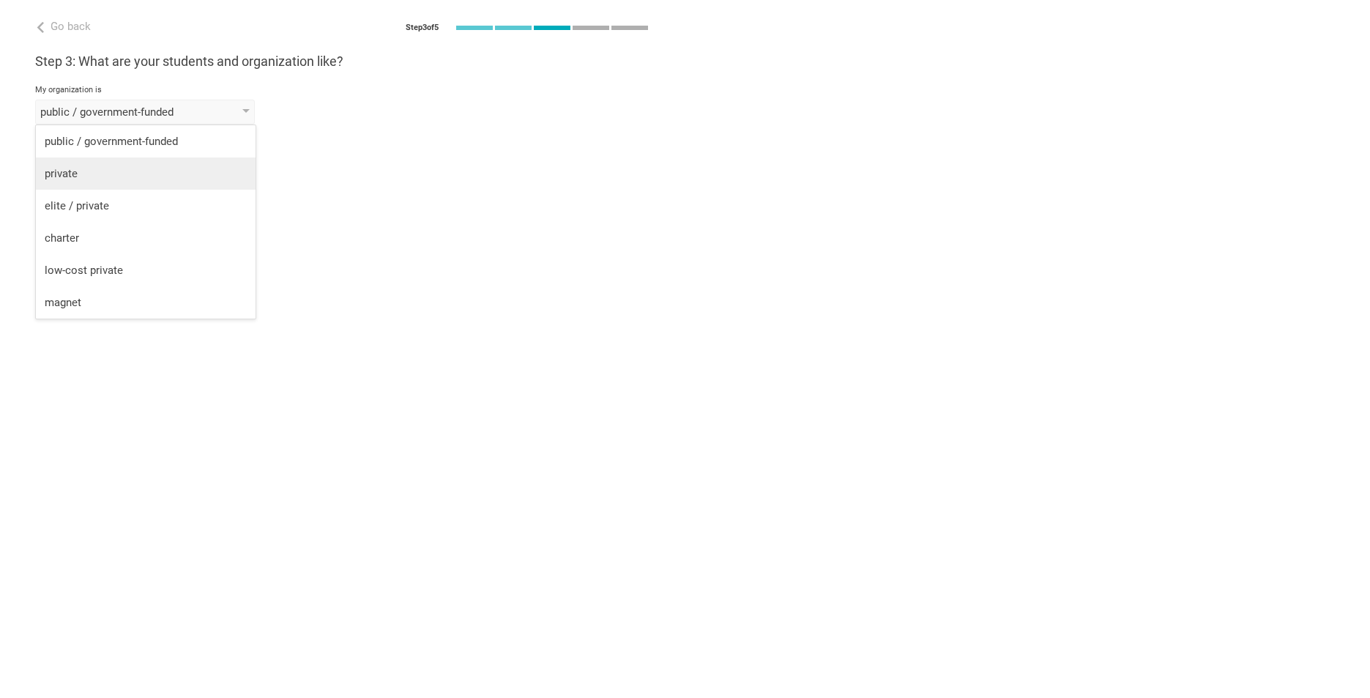
click at [171, 174] on div "private" at bounding box center [146, 173] width 202 height 15
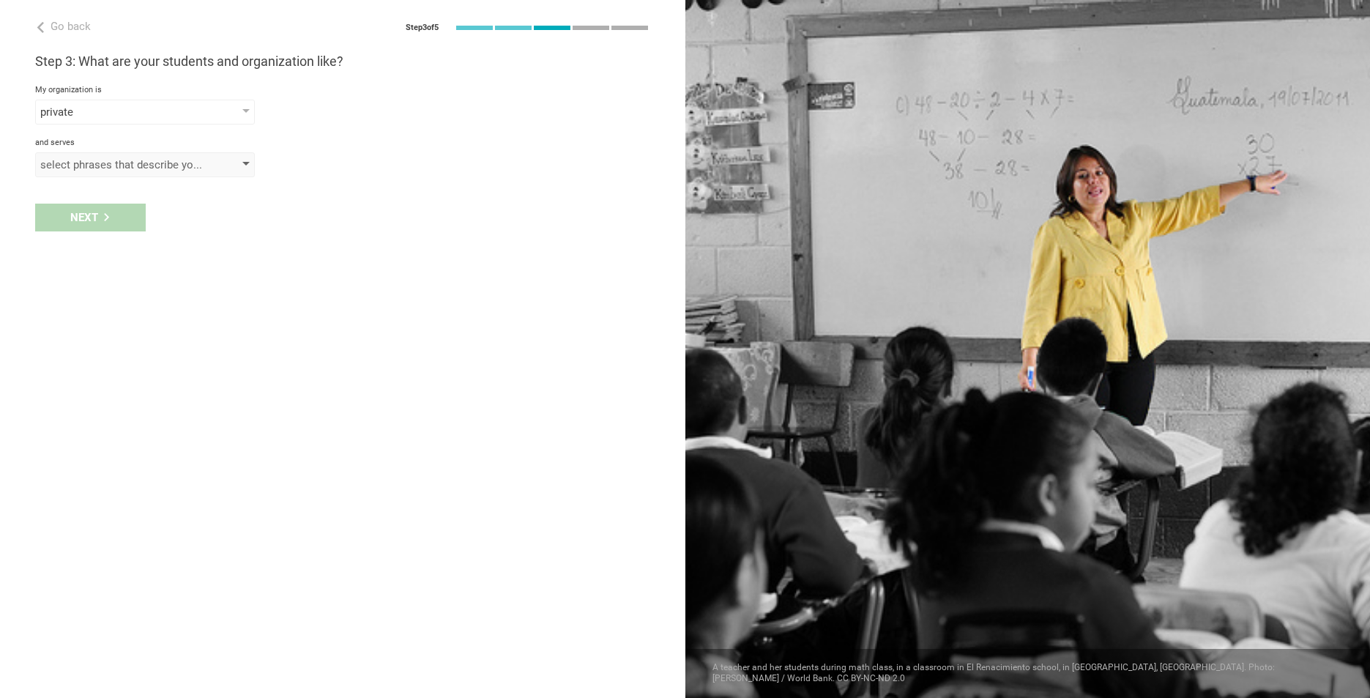
click at [159, 174] on div "select phrases that describe your student population" at bounding box center [145, 164] width 220 height 25
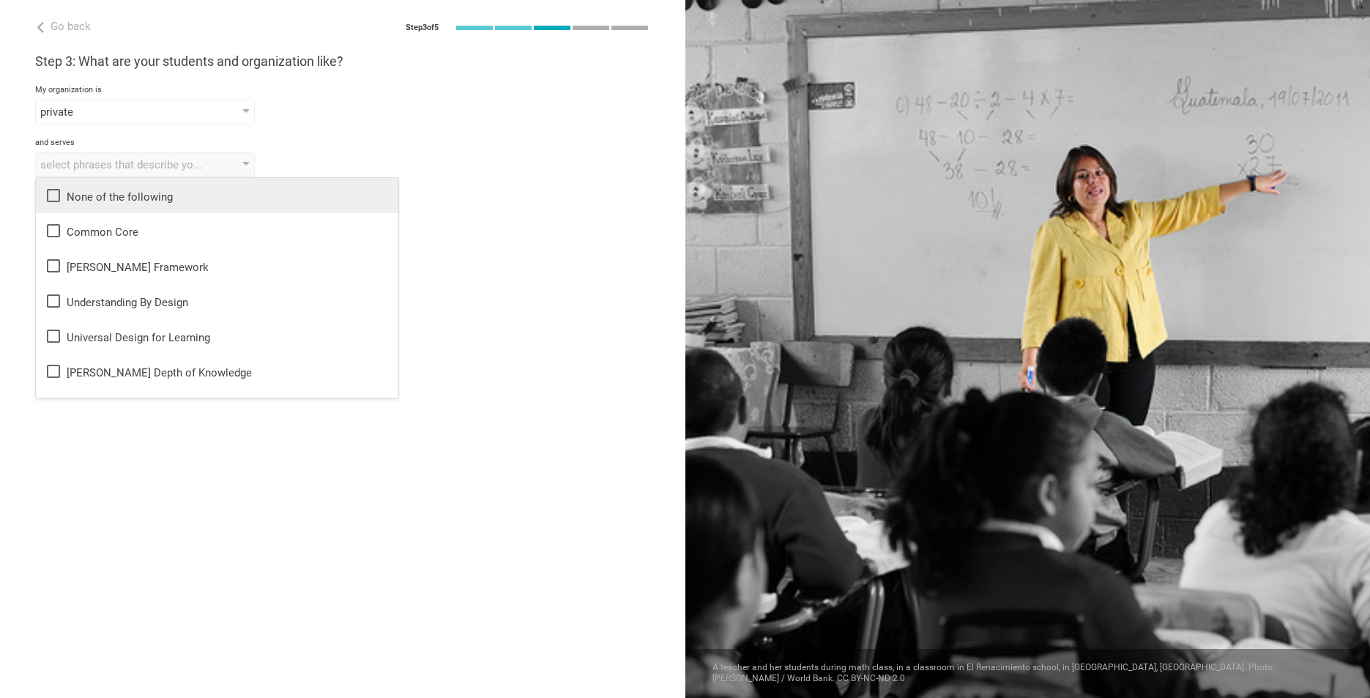
click at [159, 200] on div "None of the following" at bounding box center [217, 196] width 345 height 18
click at [469, 338] on div "Go back Step 3 of 5 Welcome, [PERSON_NAME]! You are almost all set. Just answer…" at bounding box center [342, 349] width 685 height 698
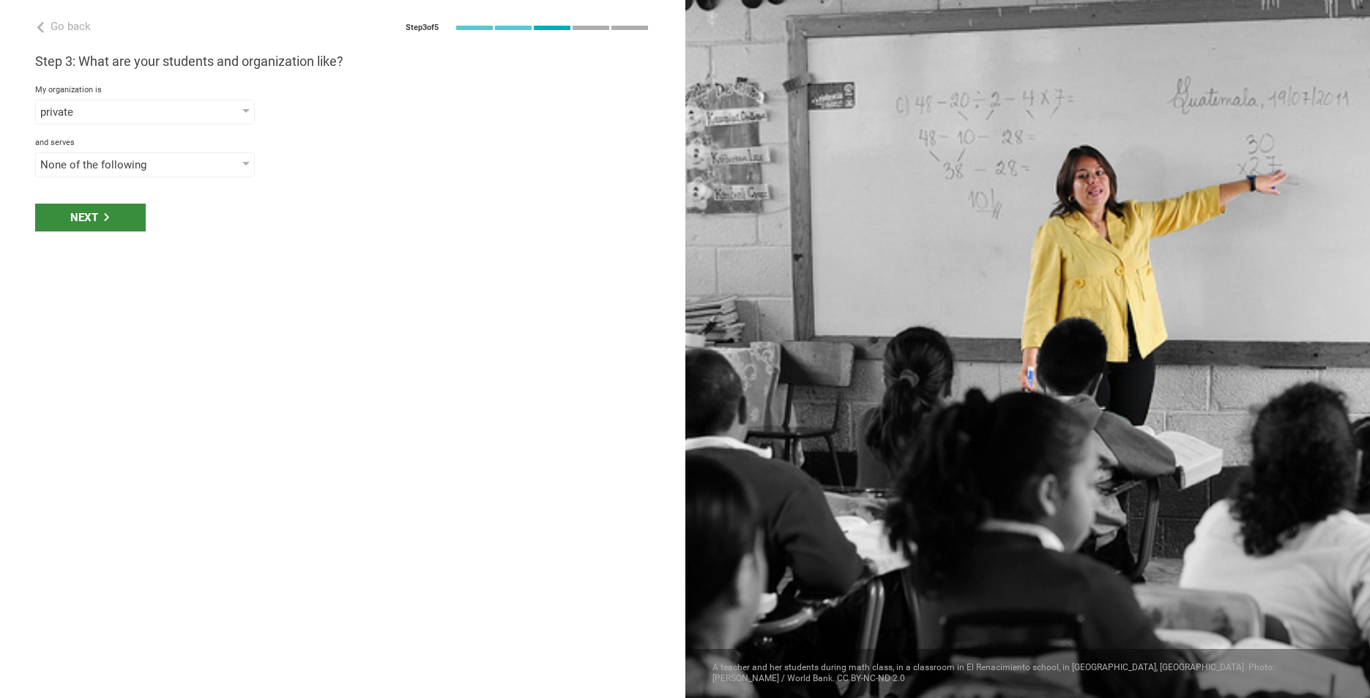
click at [123, 204] on div "Next" at bounding box center [90, 218] width 111 height 28
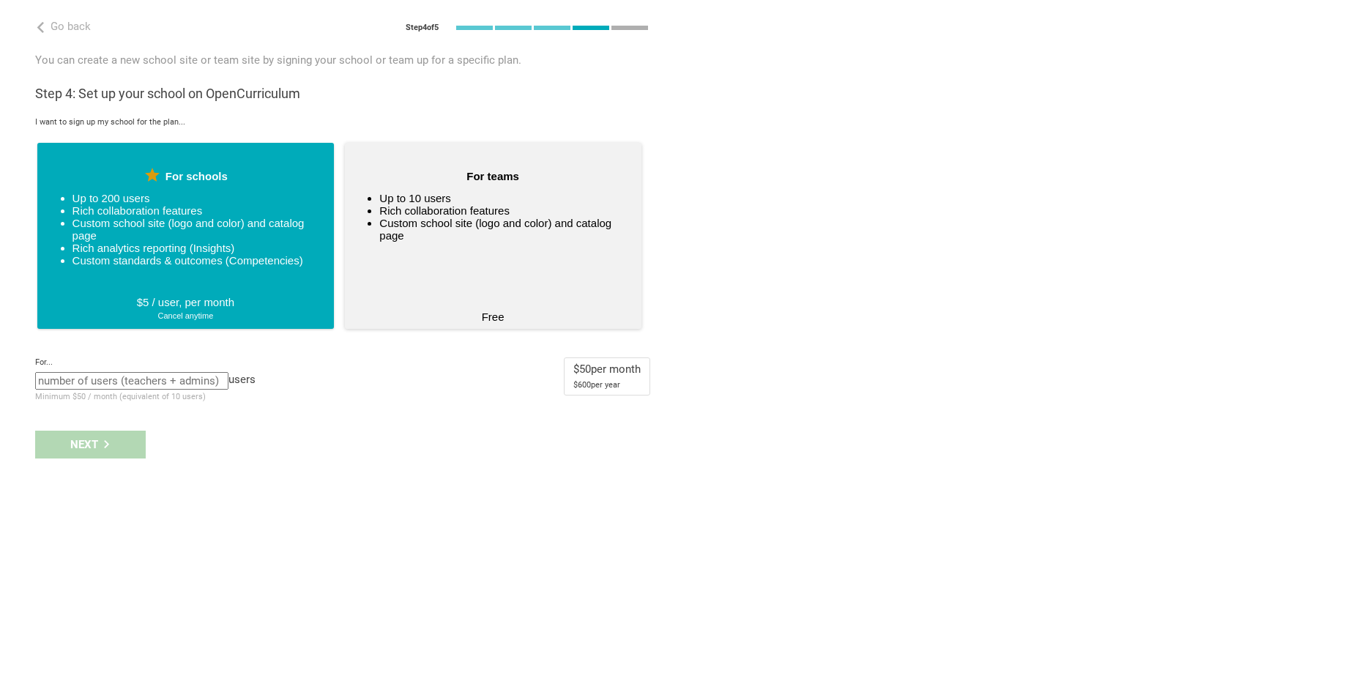
click at [515, 253] on ul "Up to 10 users Rich collaboration features Custom school site (logo and color) …" at bounding box center [492, 243] width 253 height 102
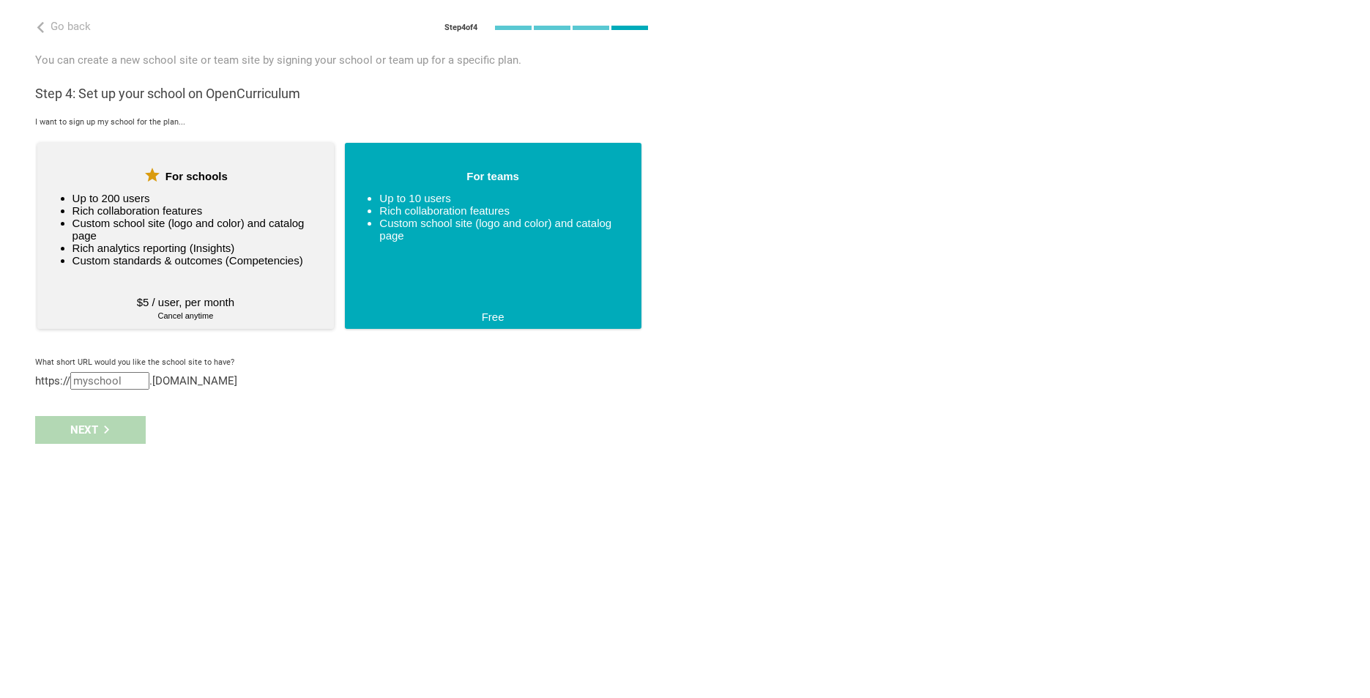
click at [231, 251] on li "Rich analytics reporting (Insights)" at bounding box center [192, 248] width 240 height 12
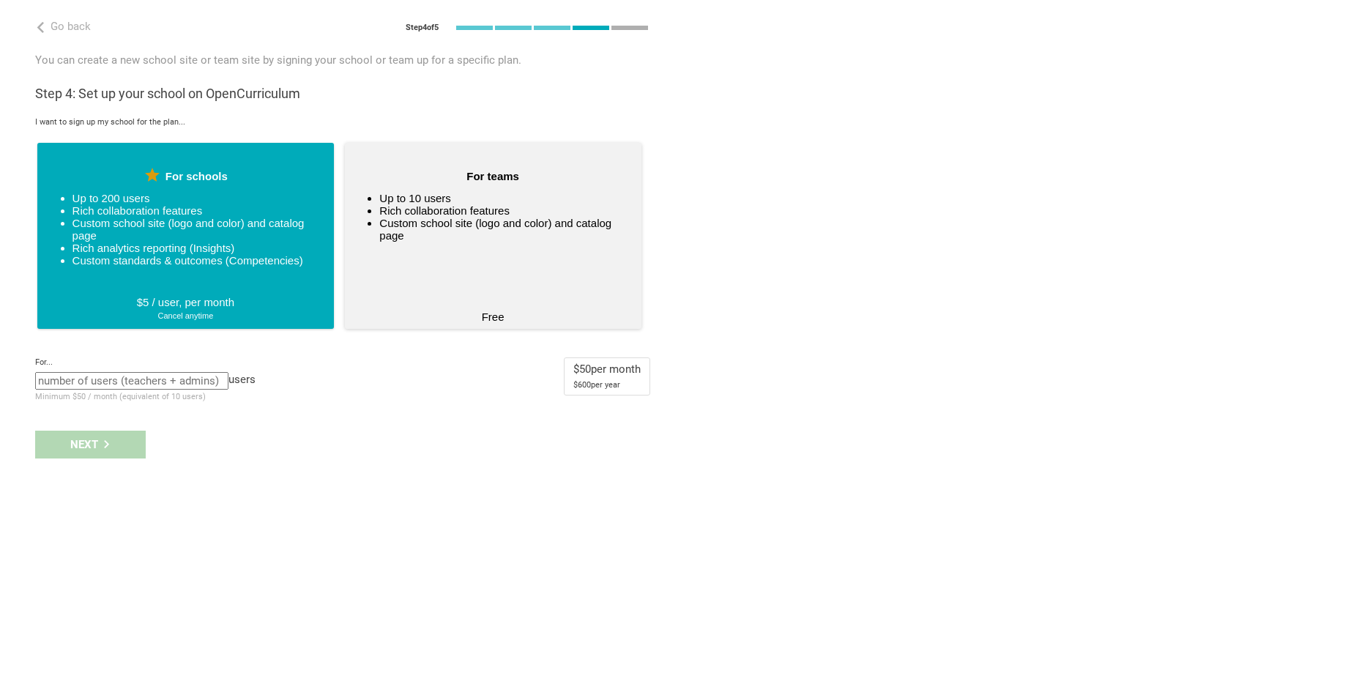
click at [449, 242] on ul "Up to 10 users Rich collaboration features Custom school site (logo and color) …" at bounding box center [492, 243] width 253 height 102
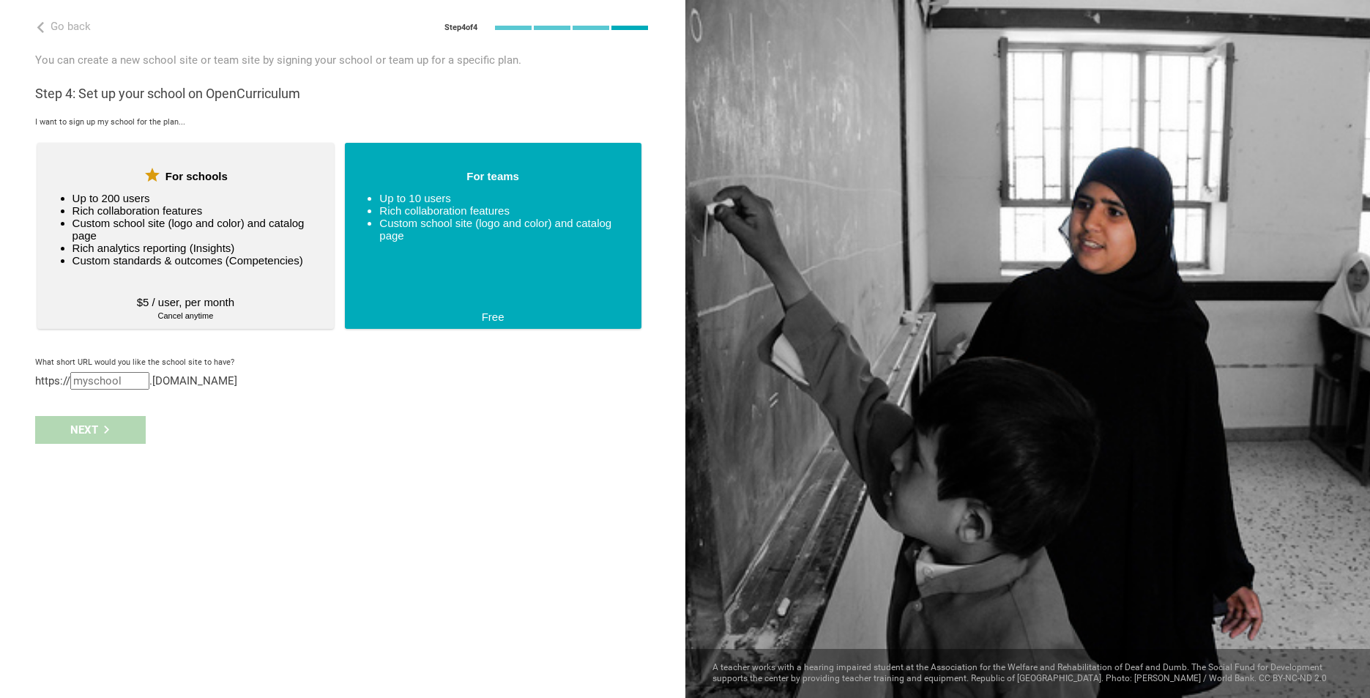
click at [110, 387] on input "text" at bounding box center [109, 381] width 79 height 18
type input "rac"
click at [74, 452] on div "Next" at bounding box center [90, 445] width 111 height 28
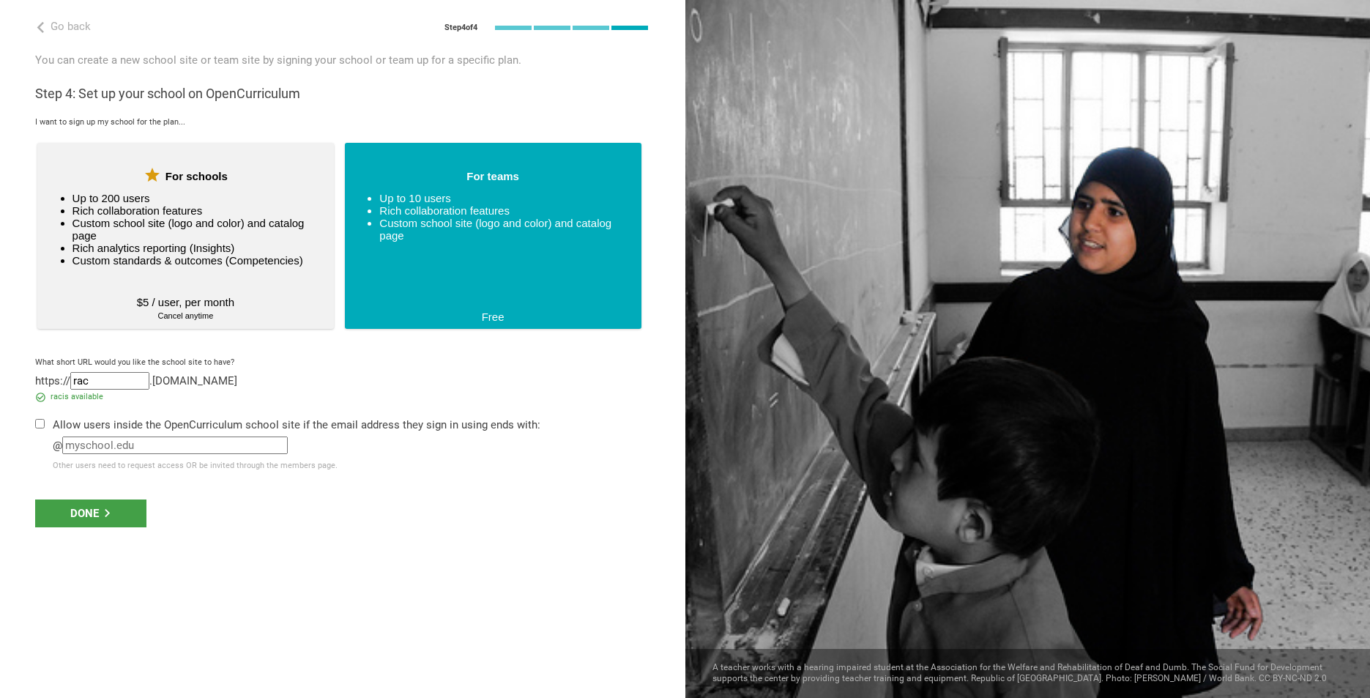
click at [160, 447] on input "text" at bounding box center [175, 445] width 226 height 18
checkbox input "true"
type input "[DOMAIN_NAME]"
click at [105, 519] on div "Done" at bounding box center [90, 513] width 111 height 28
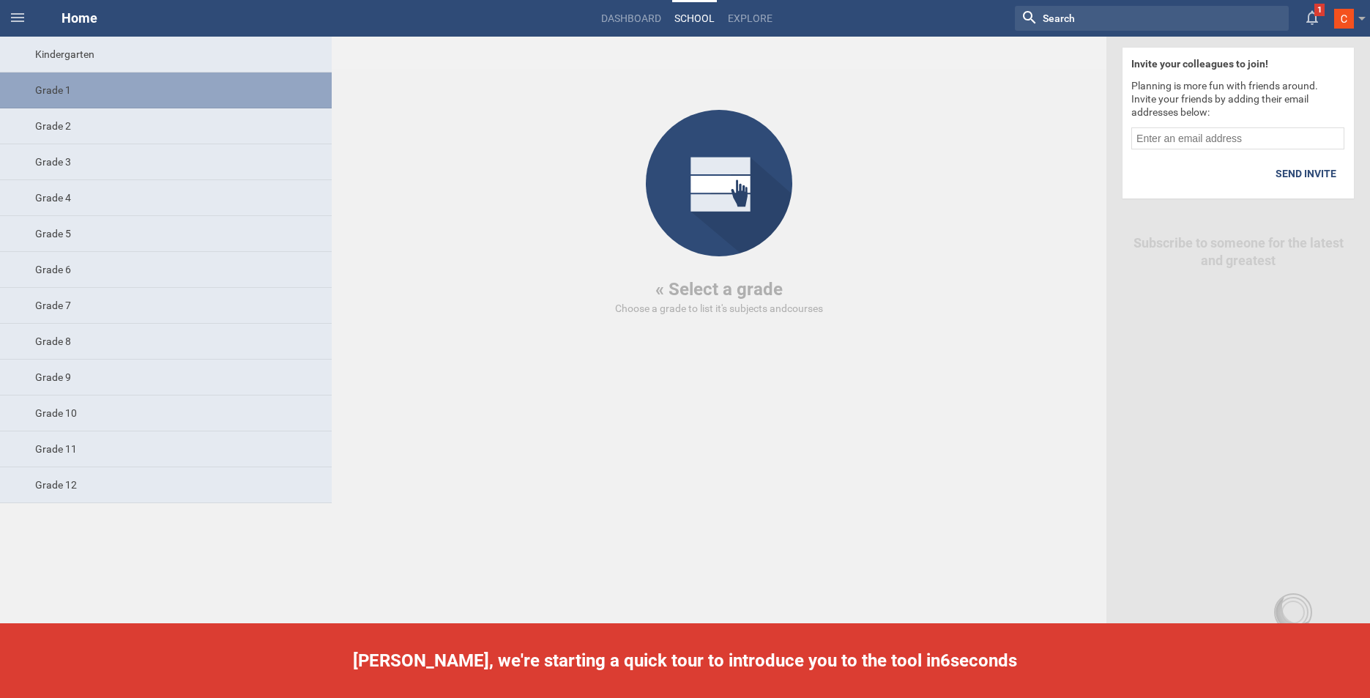
click at [128, 85] on div "Grade 1" at bounding box center [166, 90] width 332 height 36
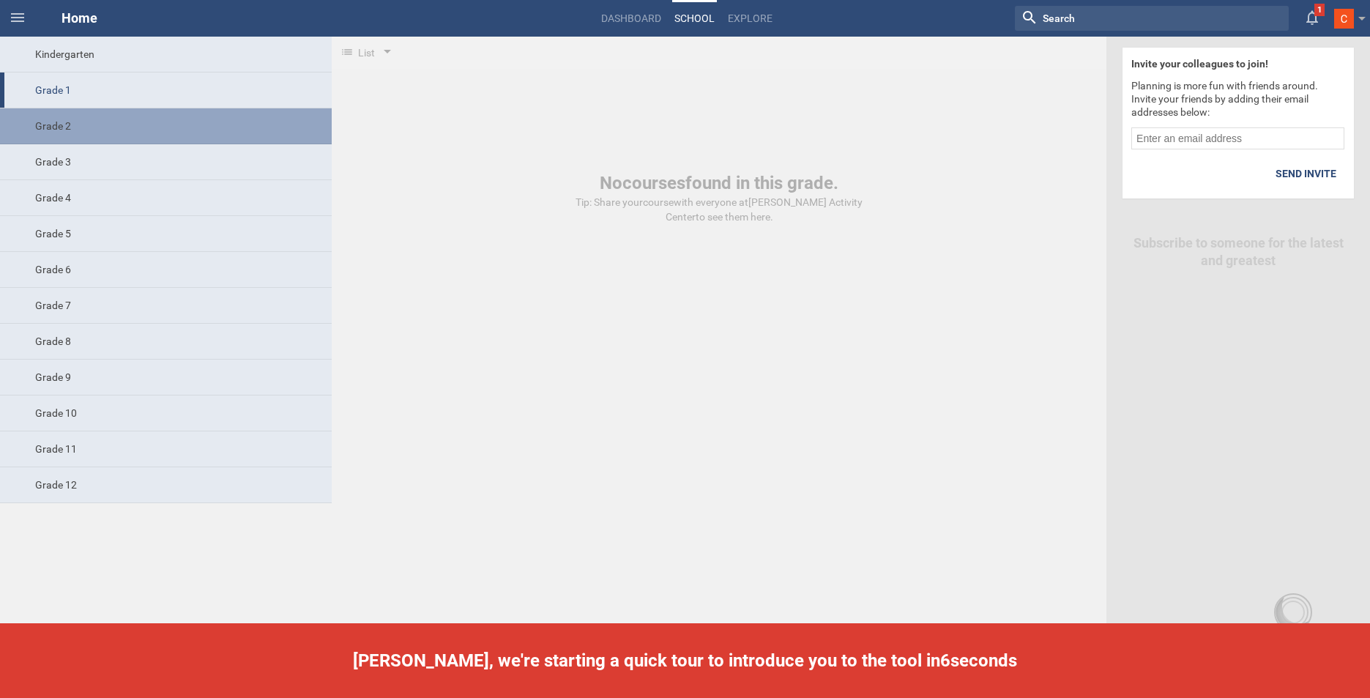
click at [134, 124] on div "Grade 2" at bounding box center [166, 126] width 332 height 36
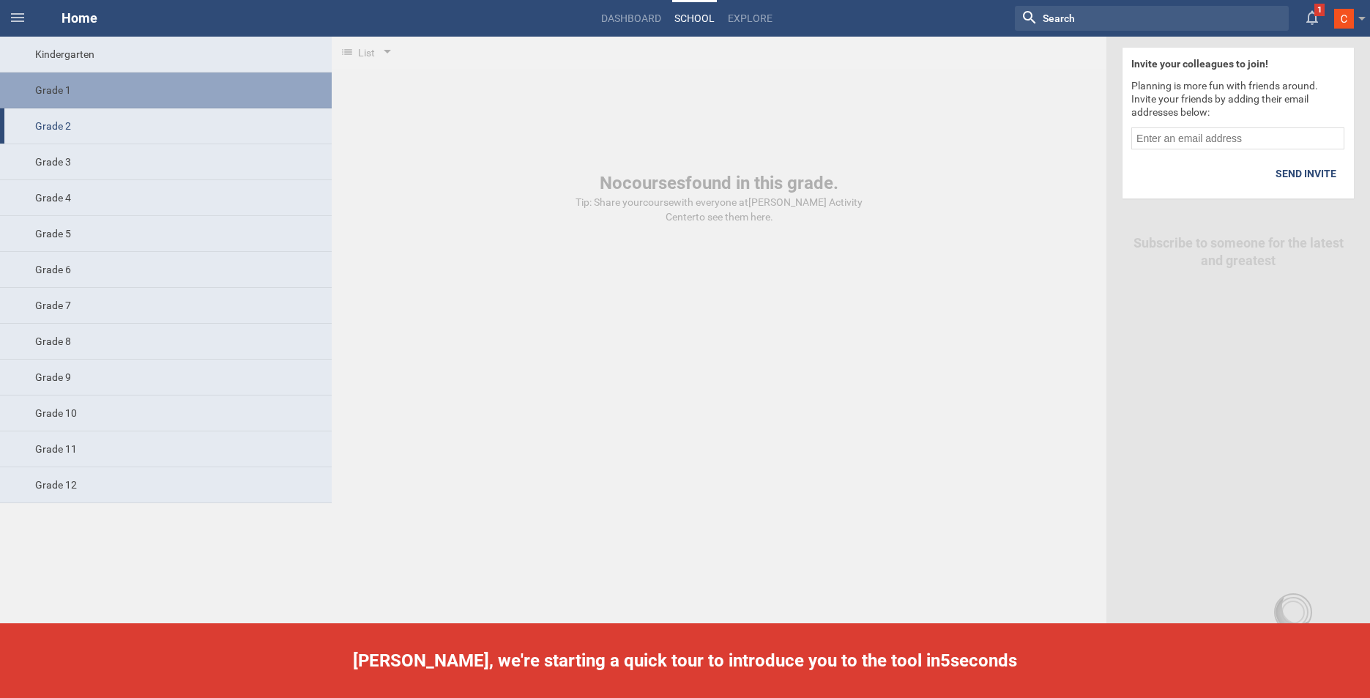
click at [135, 94] on div "Grade 1" at bounding box center [166, 90] width 332 height 36
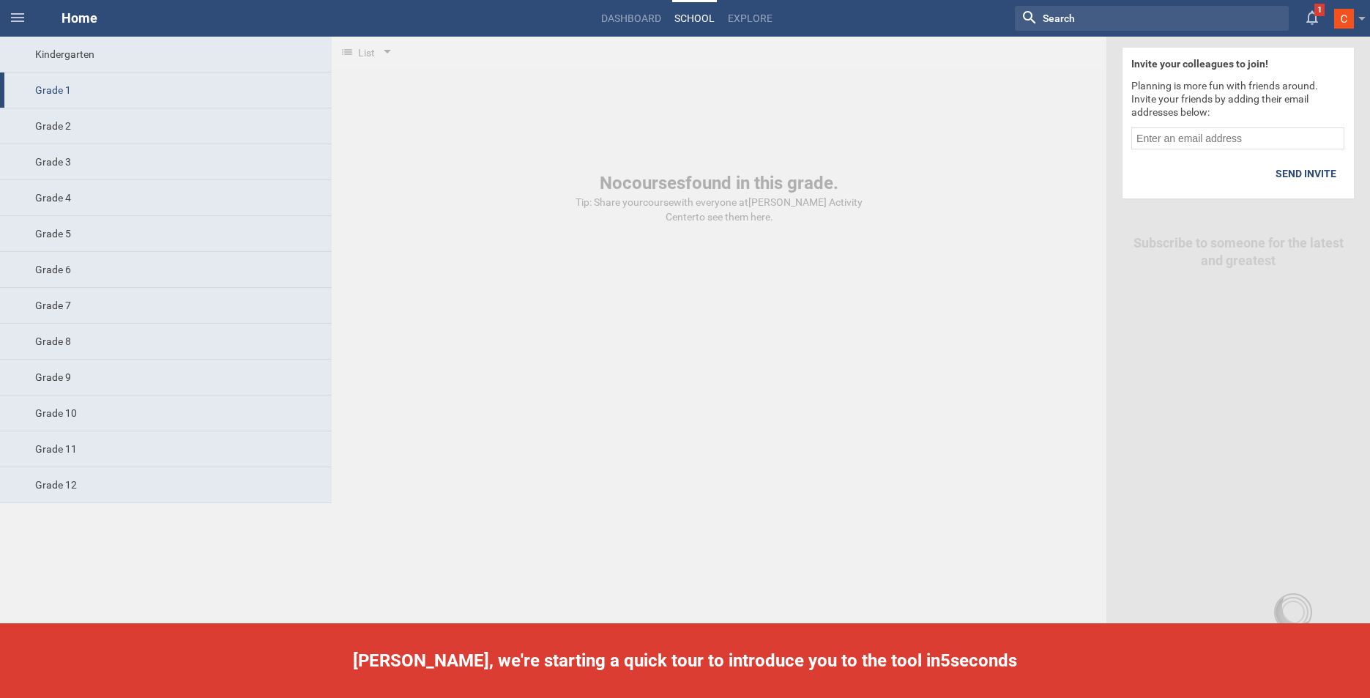
click at [515, 146] on div "No courses found in this grade. Tip: Share your course with everyone at Rogers …" at bounding box center [719, 153] width 775 height 144
click at [755, 7] on link "Explore" at bounding box center [750, 18] width 49 height 32
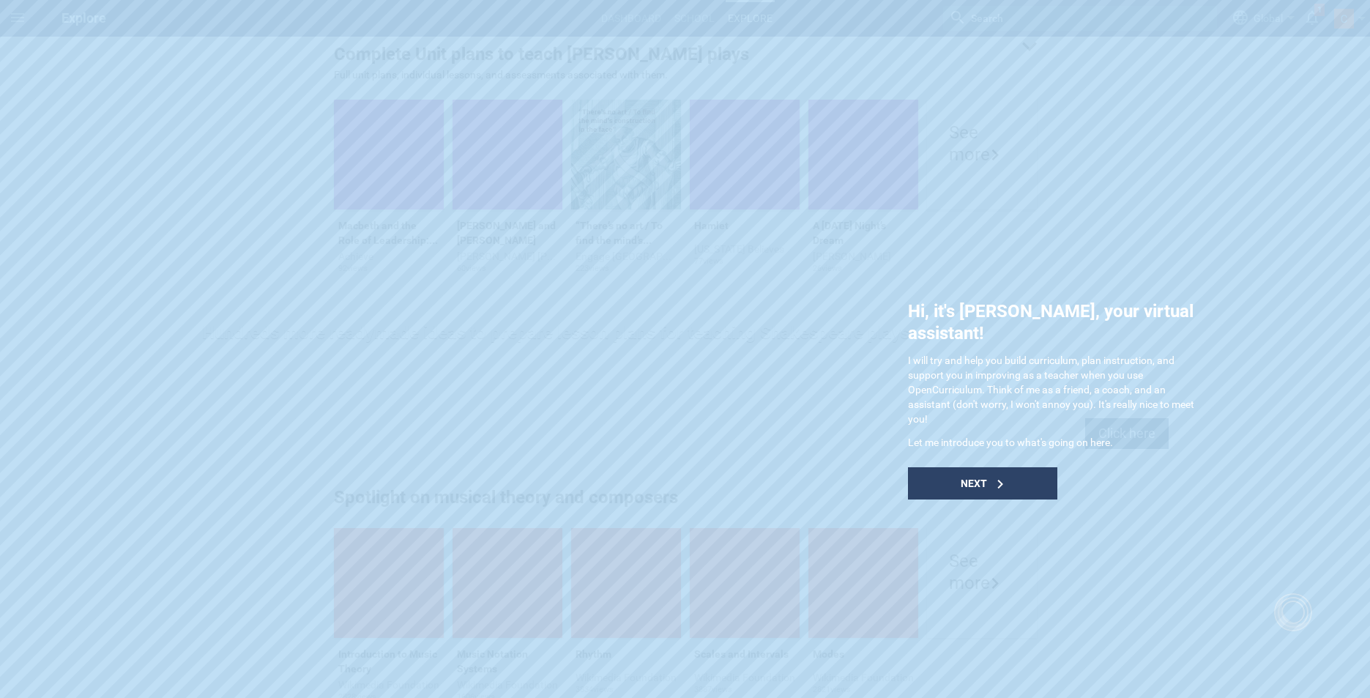
scroll to position [270, 0]
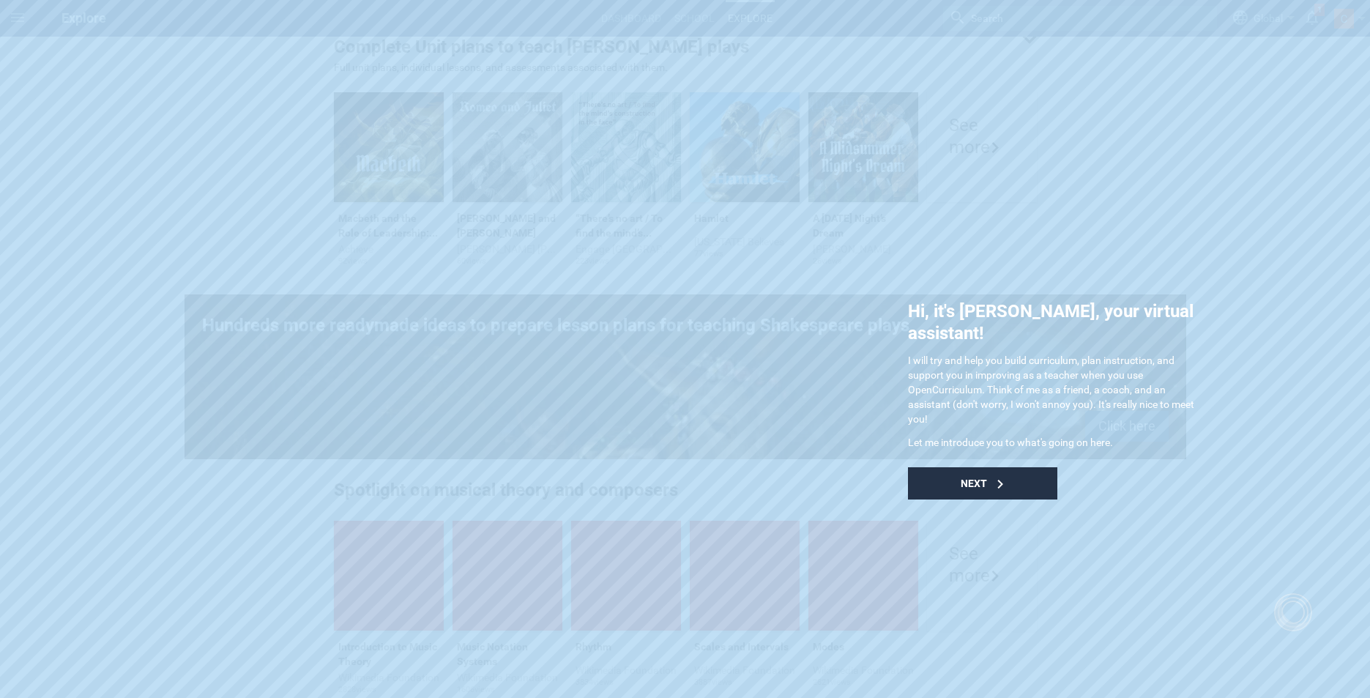
click at [994, 469] on div "Next" at bounding box center [982, 483] width 149 height 32
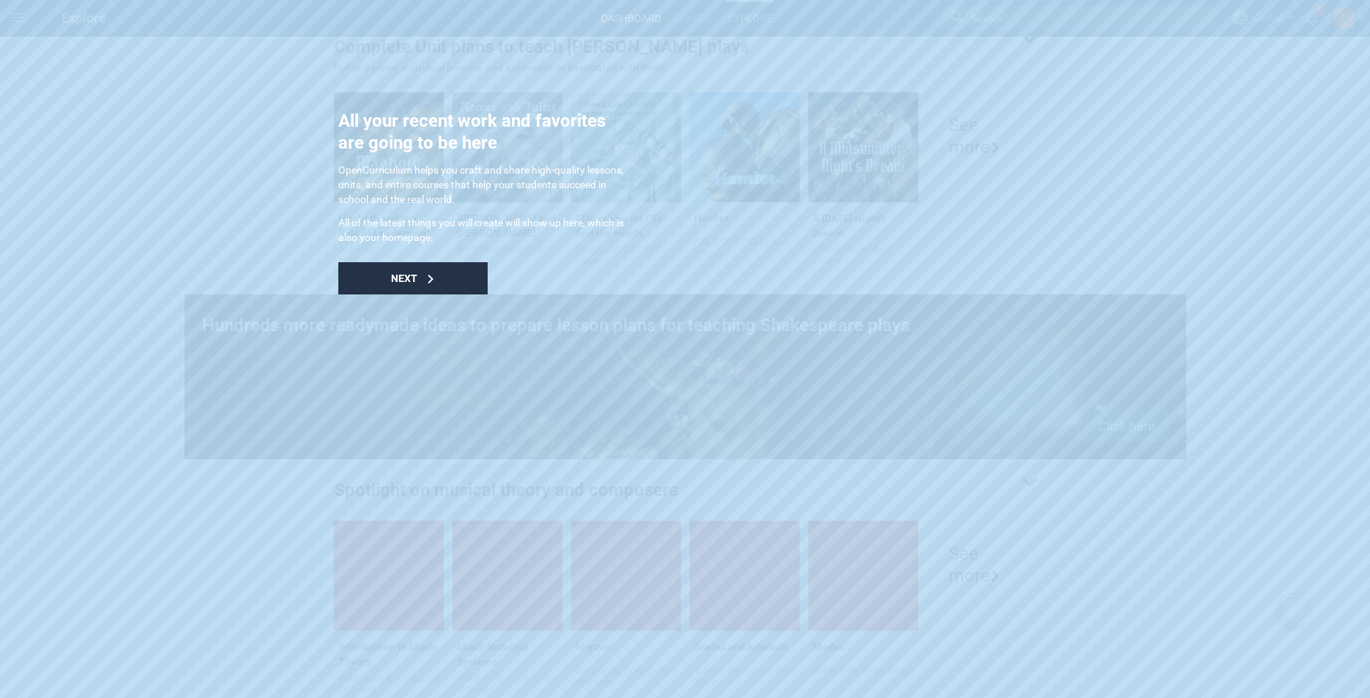
click at [411, 277] on span "Next" at bounding box center [404, 278] width 26 height 12
